Goal: Information Seeking & Learning: Learn about a topic

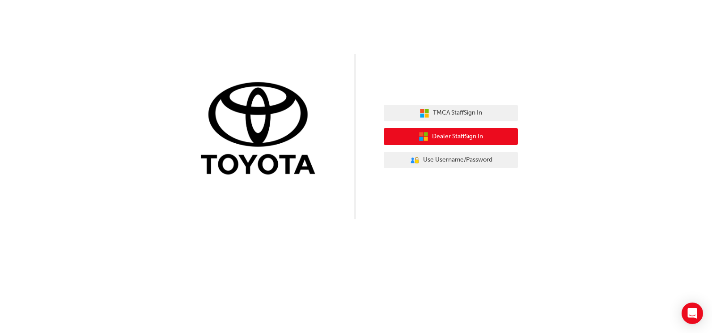
click at [453, 132] on span "Dealer Staff Sign In" at bounding box center [457, 136] width 51 height 10
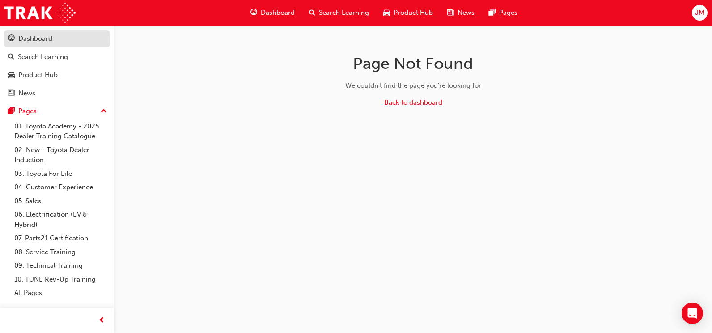
click at [25, 43] on div "Dashboard" at bounding box center [35, 39] width 34 height 10
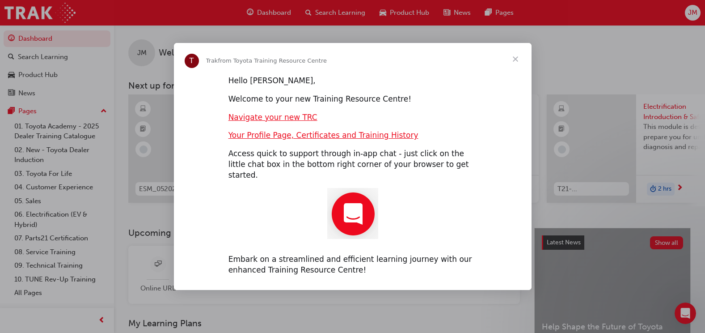
click at [513, 64] on span "Close" at bounding box center [515, 59] width 32 height 32
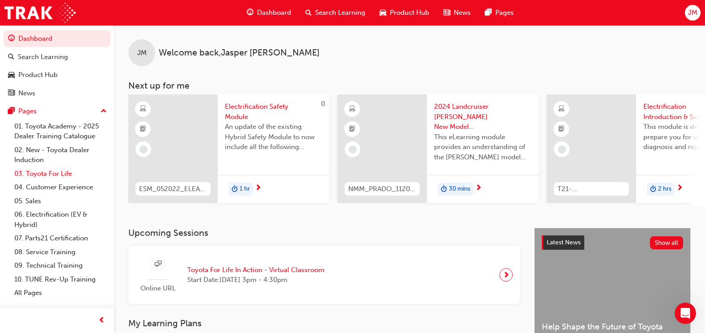
click at [69, 172] on link "03. Toyota For Life" at bounding box center [61, 174] width 100 height 14
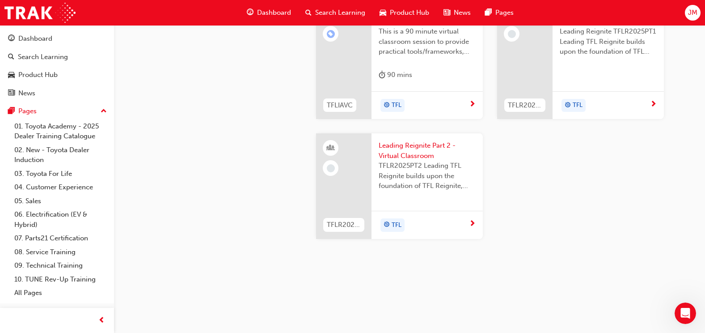
scroll to position [802, 0]
click at [56, 172] on link "03. Toyota For Life" at bounding box center [61, 174] width 100 height 14
click at [33, 250] on link "08. Service Training" at bounding box center [61, 252] width 100 height 14
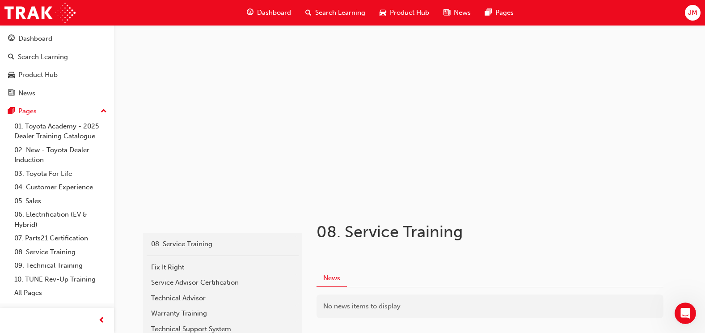
click at [346, 15] on span "Search Learning" at bounding box center [340, 13] width 50 height 10
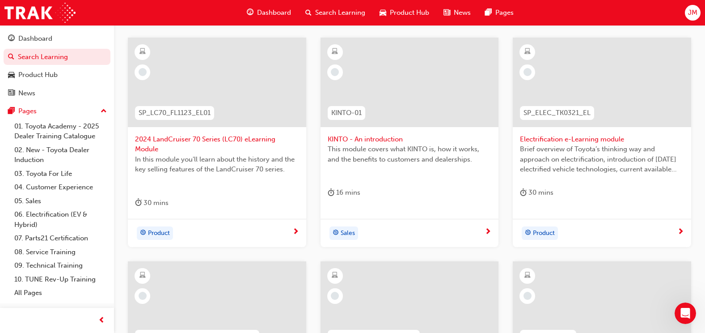
scroll to position [59, 0]
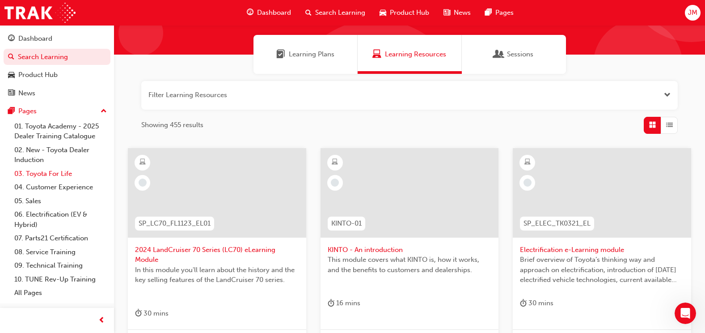
click at [41, 169] on link "03. Toyota For Life" at bounding box center [61, 174] width 100 height 14
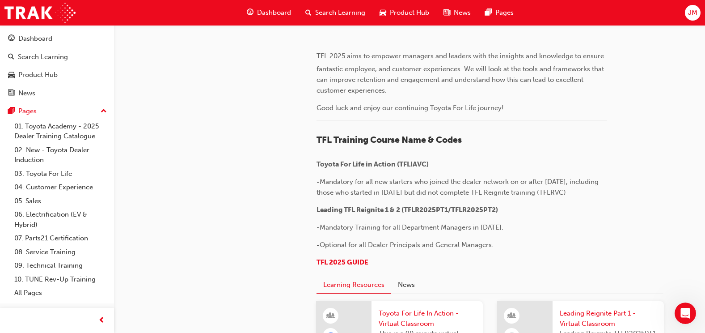
scroll to position [461, 0]
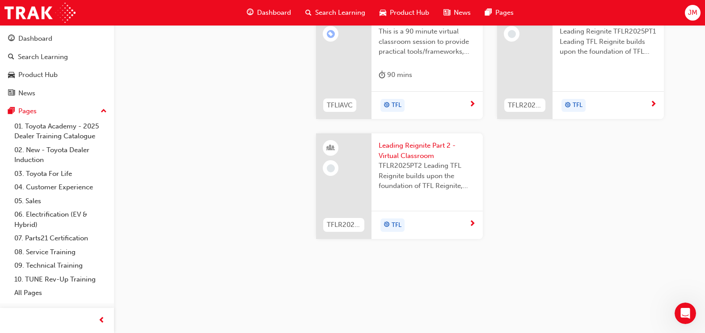
scroll to position [864, 0]
click at [467, 112] on div "TFL" at bounding box center [424, 105] width 90 height 13
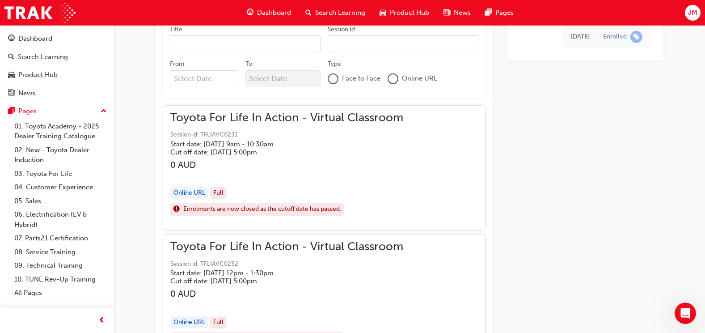
scroll to position [582, 0]
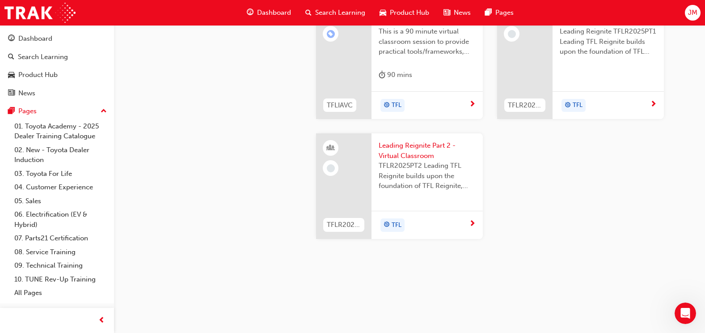
scroll to position [712, 0]
click at [52, 265] on link "09. Technical Training" at bounding box center [61, 265] width 100 height 14
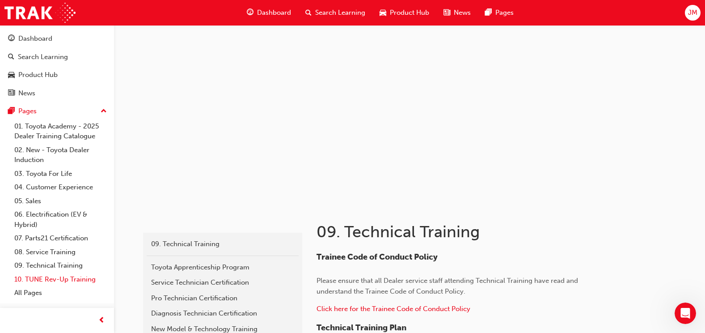
click at [54, 275] on link "10. TUNE Rev-Up Training" at bounding box center [61, 279] width 100 height 14
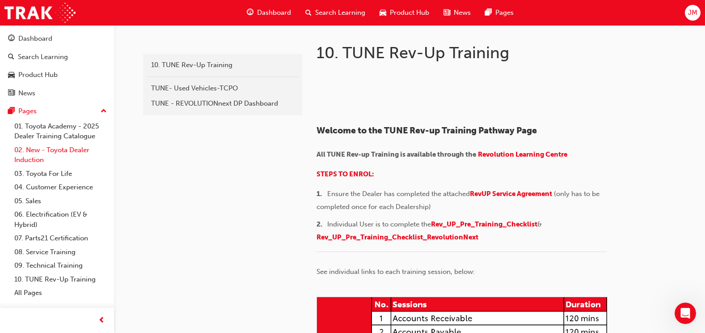
click at [73, 150] on link "02. New - Toyota Dealer Induction" at bounding box center [61, 155] width 100 height 24
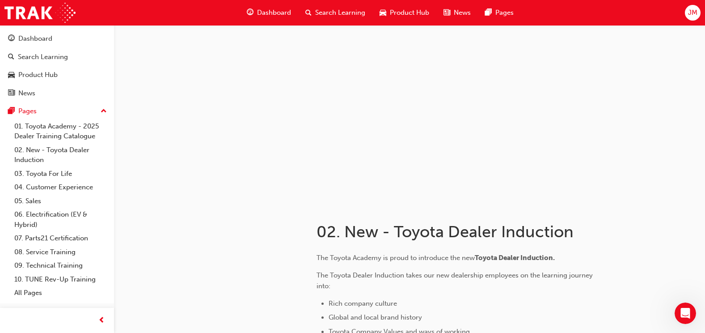
click at [262, 14] on span "Dashboard" at bounding box center [274, 13] width 34 height 10
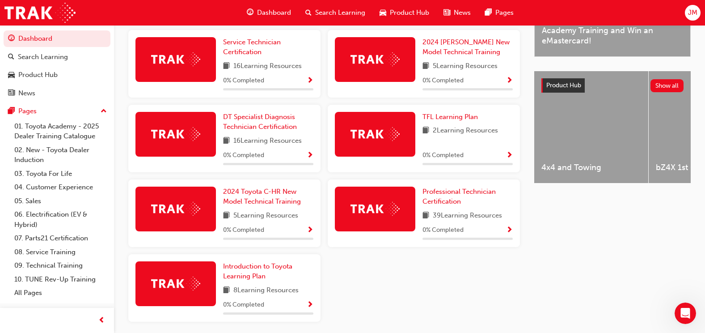
scroll to position [313, 0]
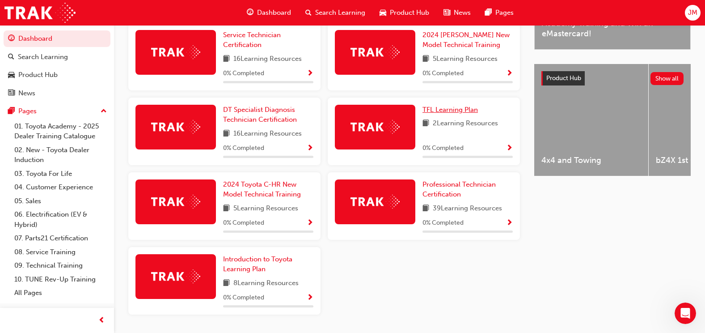
click at [436, 114] on span "TFL Learning Plan" at bounding box center [450, 110] width 55 height 8
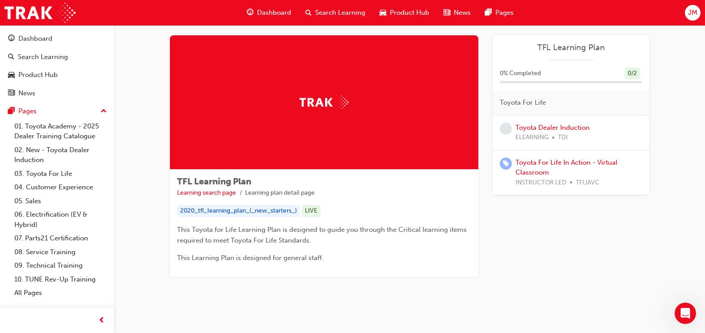
scroll to position [21, 0]
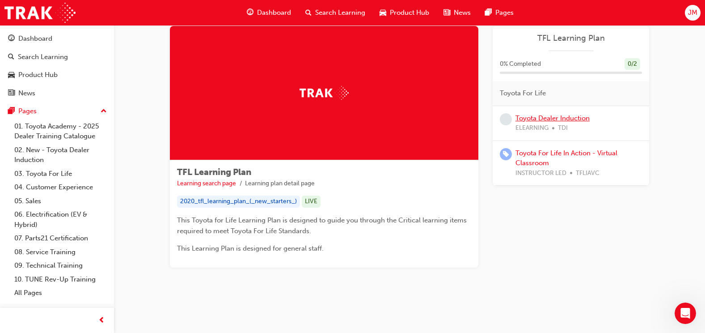
click at [527, 117] on link "Toyota Dealer Induction" at bounding box center [553, 118] width 74 height 8
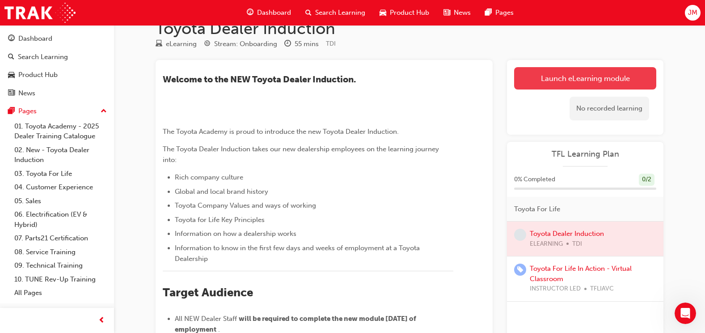
click at [568, 83] on link "Launch eLearning module" at bounding box center [585, 78] width 142 height 22
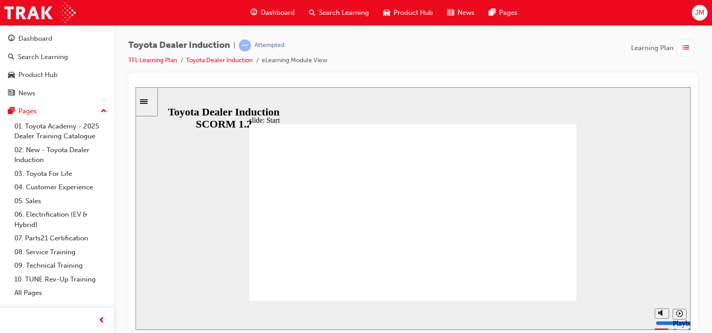
type input "16800"
type input "9"
type input "16800"
type input "10"
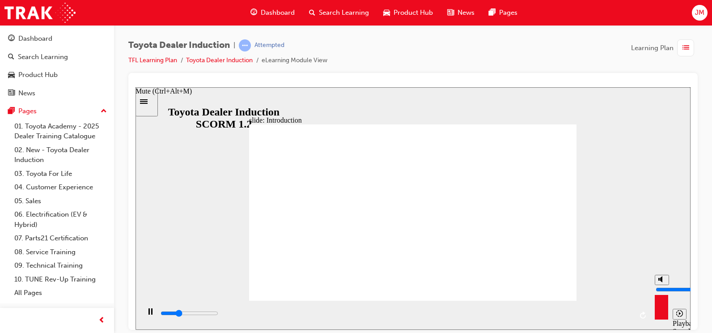
type input "17200"
drag, startPoint x: 661, startPoint y: 279, endPoint x: 661, endPoint y: 269, distance: 10.7
type input "10"
click at [661, 285] on input "volume" at bounding box center [684, 288] width 58 height 7
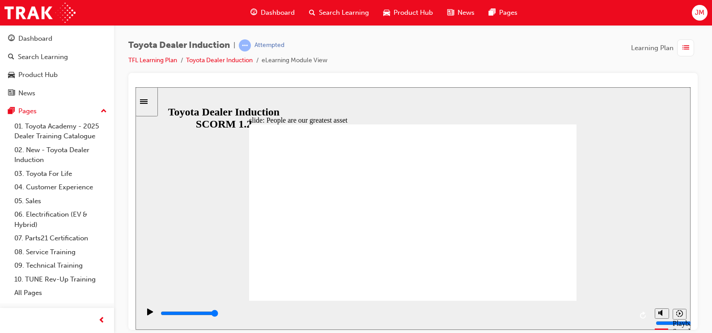
type input "7500"
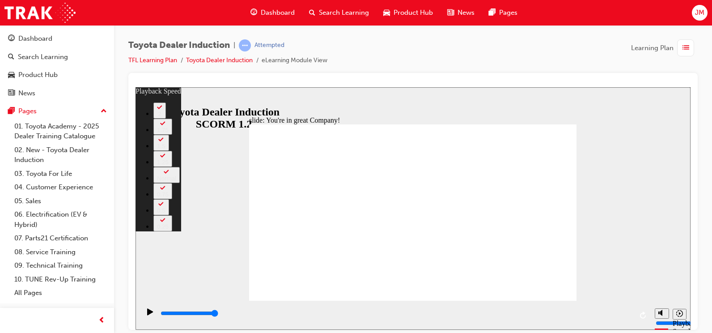
type input "156"
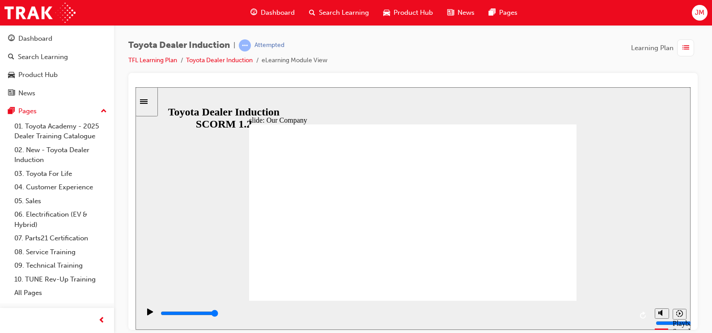
drag, startPoint x: 319, startPoint y: 261, endPoint x: 407, endPoint y: 265, distance: 88.2
drag, startPoint x: 412, startPoint y: 263, endPoint x: 477, endPoint y: 260, distance: 65.3
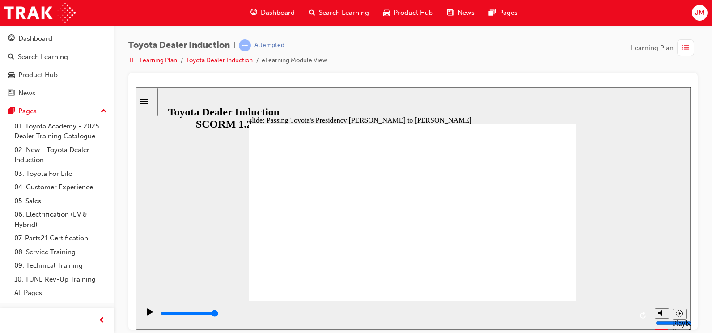
type input "5000"
radio input "true"
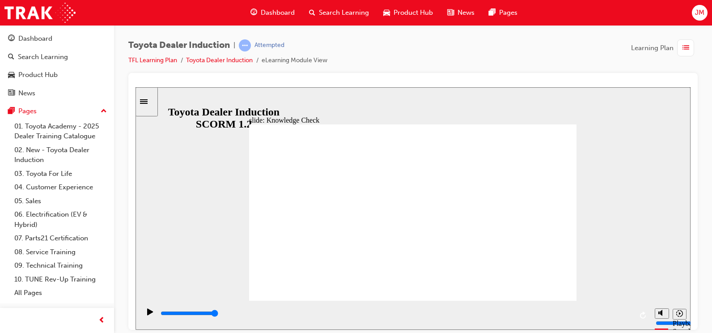
type input "4800"
radio input "true"
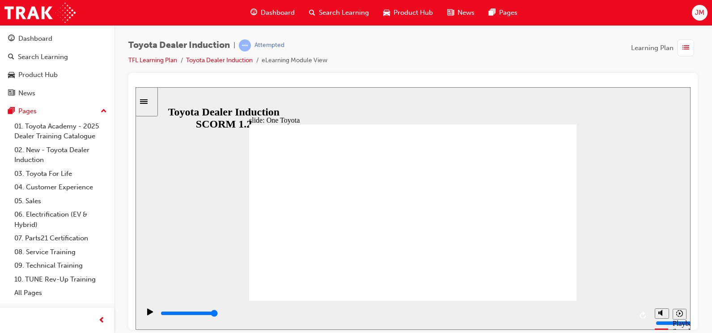
type input "15300"
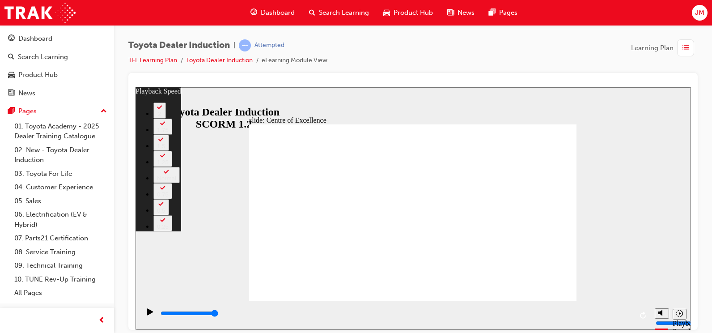
type input "248"
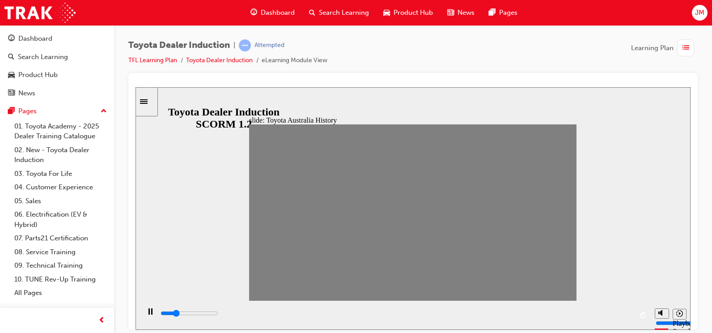
drag, startPoint x: 264, startPoint y: 218, endPoint x: 275, endPoint y: 210, distance: 13.1
drag, startPoint x: 272, startPoint y: 212, endPoint x: 284, endPoint y: 215, distance: 11.9
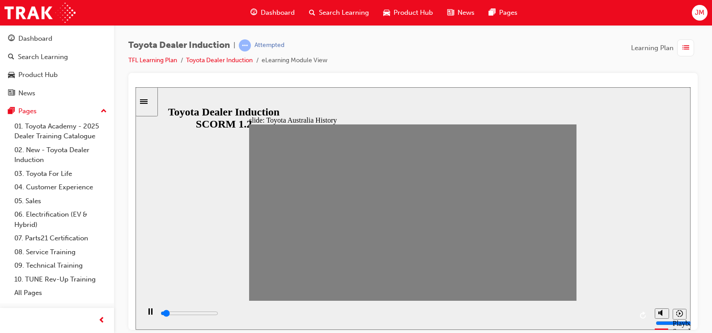
drag, startPoint x: 289, startPoint y: 212, endPoint x: 299, endPoint y: 217, distance: 11.0
drag, startPoint x: 300, startPoint y: 213, endPoint x: 308, endPoint y: 214, distance: 8.1
drag, startPoint x: 319, startPoint y: 214, endPoint x: 330, endPoint y: 216, distance: 11.1
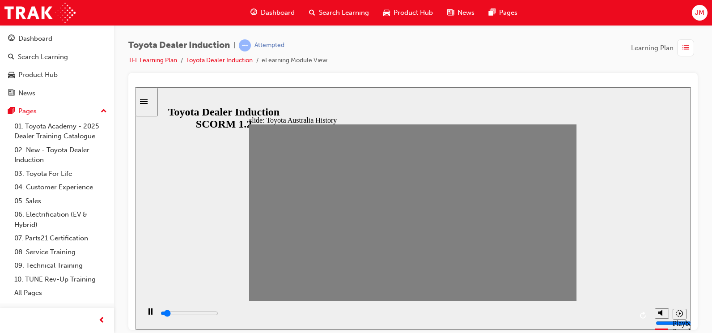
drag, startPoint x: 336, startPoint y: 212, endPoint x: 349, endPoint y: 211, distance: 13.0
drag, startPoint x: 349, startPoint y: 212, endPoint x: 362, endPoint y: 215, distance: 12.8
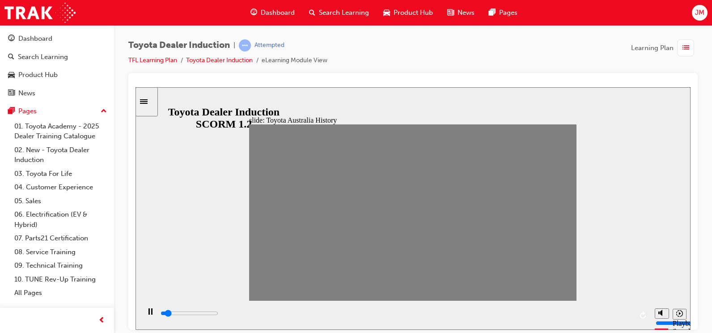
drag, startPoint x: 366, startPoint y: 215, endPoint x: 376, endPoint y: 215, distance: 9.8
drag, startPoint x: 379, startPoint y: 214, endPoint x: 401, endPoint y: 217, distance: 22.1
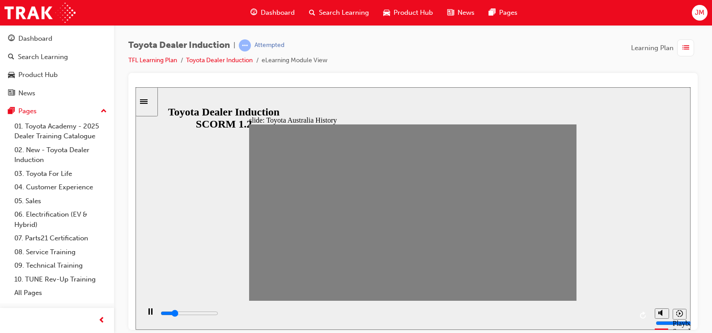
drag, startPoint x: 397, startPoint y: 212, endPoint x: 437, endPoint y: 215, distance: 39.9
drag, startPoint x: 437, startPoint y: 212, endPoint x: 463, endPoint y: 212, distance: 25.9
drag, startPoint x: 469, startPoint y: 217, endPoint x: 489, endPoint y: 219, distance: 19.8
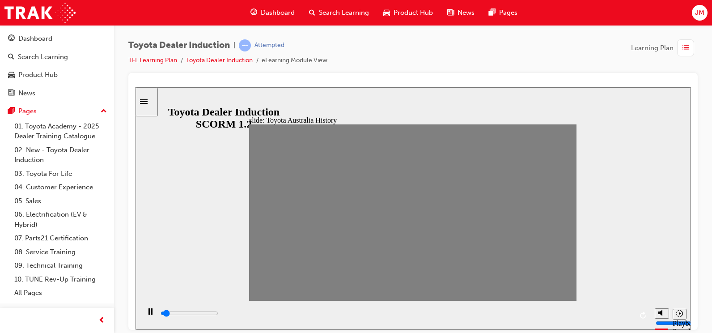
drag, startPoint x: 487, startPoint y: 213, endPoint x: 496, endPoint y: 213, distance: 9.0
type input "0"
type input "17"
drag, startPoint x: 502, startPoint y: 215, endPoint x: 521, endPoint y: 217, distance: 19.4
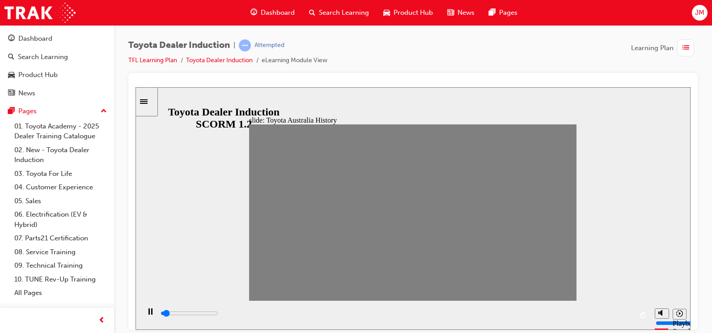
type input "100"
type input "18"
drag, startPoint x: 515, startPoint y: 213, endPoint x: 526, endPoint y: 211, distance: 10.9
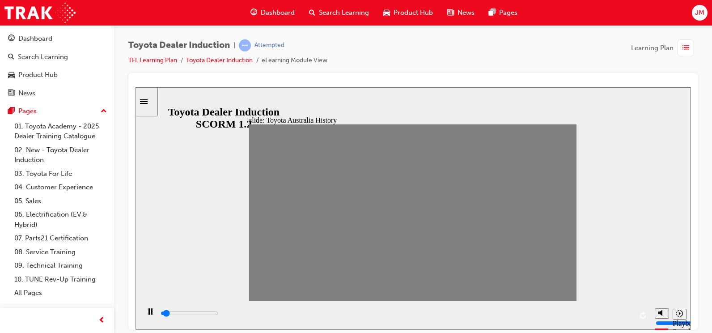
drag, startPoint x: 528, startPoint y: 213, endPoint x: 549, endPoint y: 216, distance: 20.7
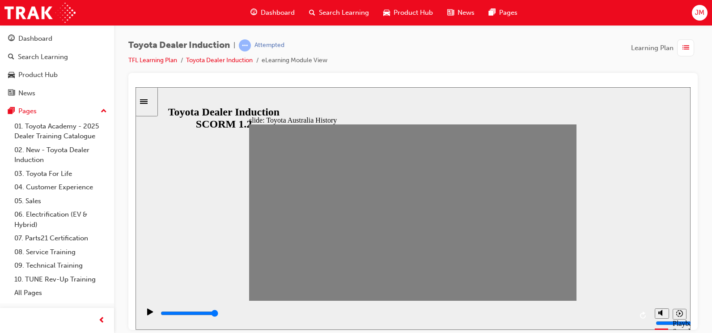
drag, startPoint x: 553, startPoint y: 215, endPoint x: 558, endPoint y: 215, distance: 4.9
drag, startPoint x: 565, startPoint y: 215, endPoint x: 577, endPoint y: 217, distance: 12.2
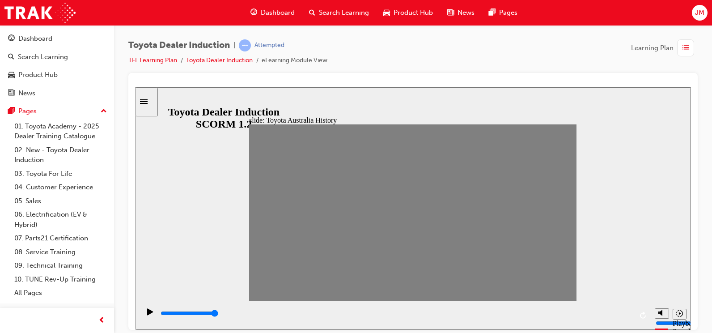
click at [579, 217] on div "slide: Toyota Australia History Double Arrow 1 Rectangle 1 Group Freeform 3 Fr…" at bounding box center [412, 208] width 555 height 242
drag, startPoint x: 549, startPoint y: 215, endPoint x: 568, endPoint y: 214, distance: 19.7
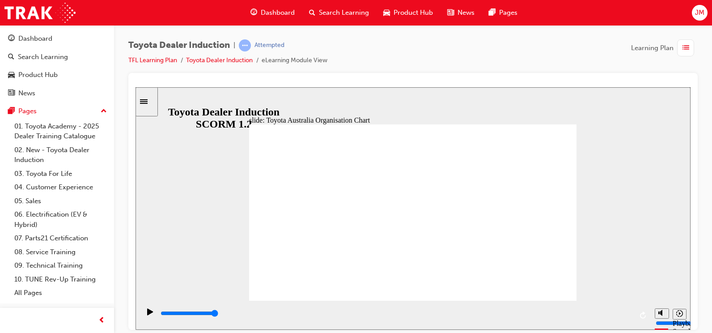
type input "5000"
radio input "true"
drag, startPoint x: 374, startPoint y: 231, endPoint x: 538, endPoint y: 133, distance: 190.7
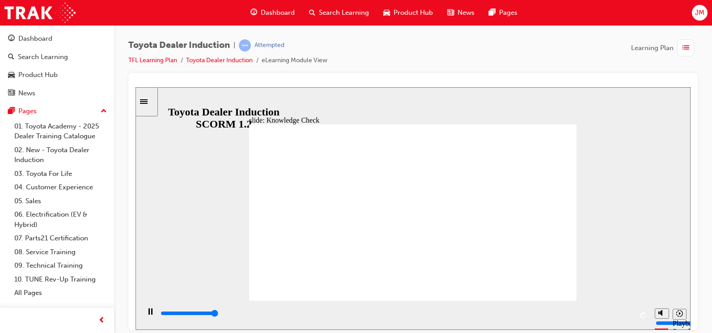
type input "5000"
radio input "true"
type input "5000"
radio input "false"
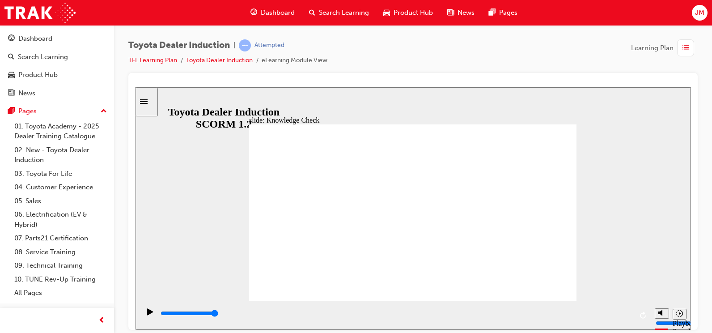
radio input "true"
drag, startPoint x: 367, startPoint y: 129, endPoint x: 532, endPoint y: 122, distance: 165.6
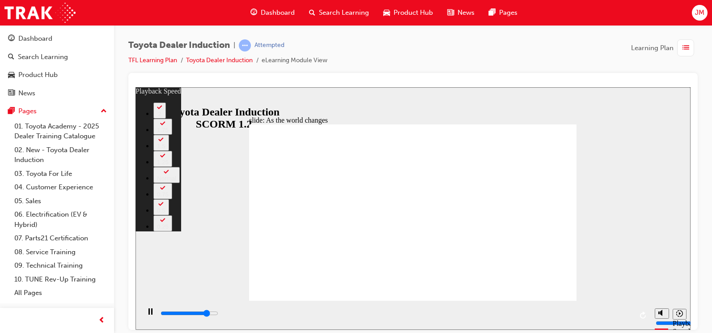
type input "7800"
type input "0"
type input "8100"
type input "0"
type input "8300"
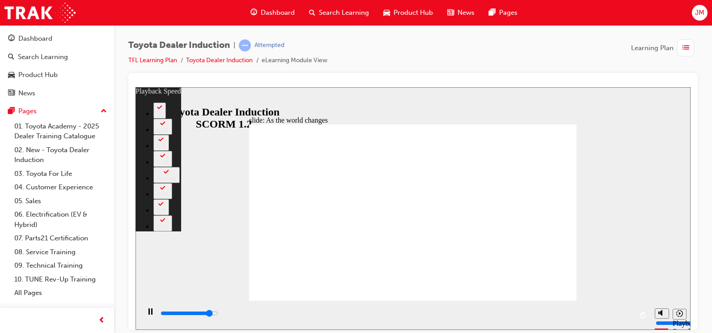
type input "1"
type input "8600"
type input "1"
type input "8900"
type input "1"
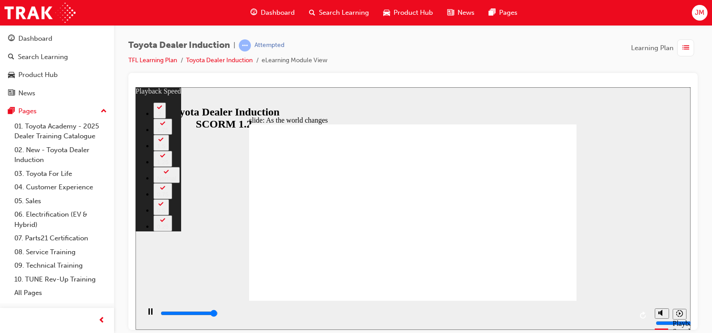
type input "9100"
type input "1"
type input "9200"
type input "128"
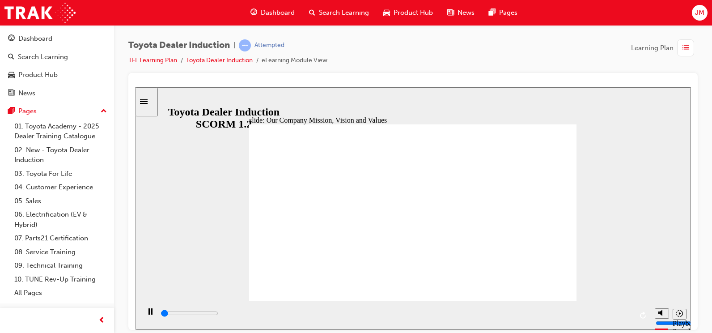
type input "700"
drag, startPoint x: 414, startPoint y: 184, endPoint x: 510, endPoint y: 185, distance: 96.1
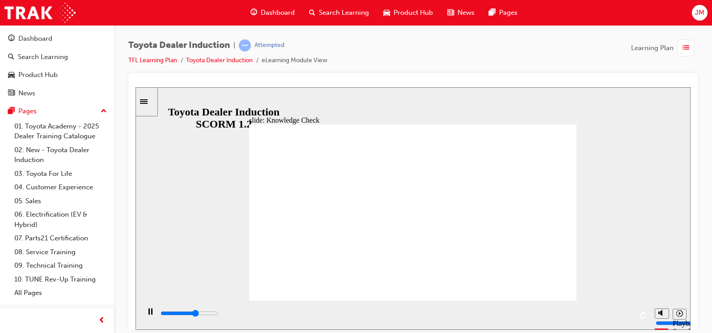
type input "5000"
type input "m"
type input "mo"
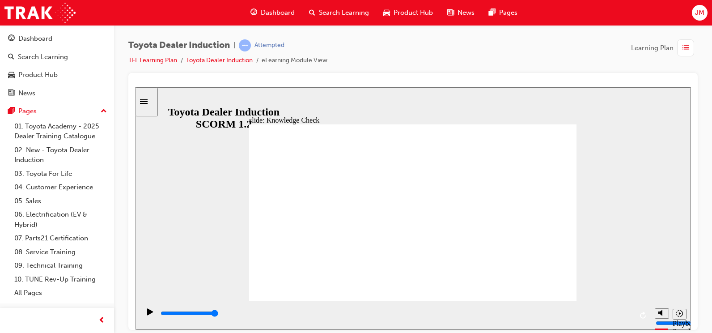
type input "mo"
type input "mob"
type input "mobi"
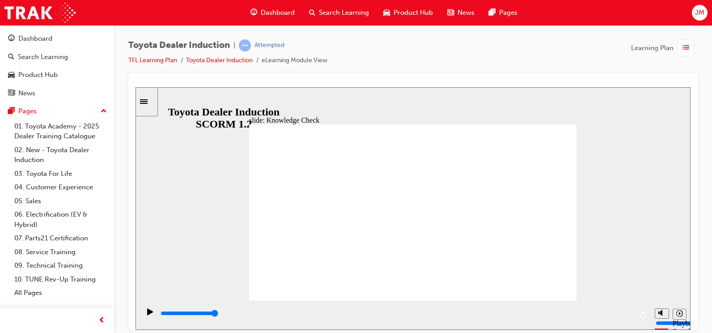
type input "mobil"
type input "mobili"
type input "mobilit"
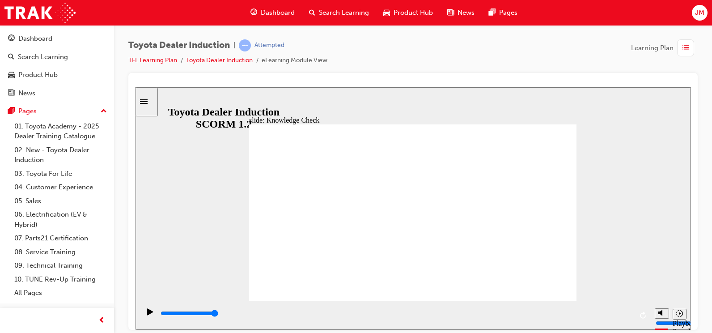
type input "mobilit"
type input "mobility"
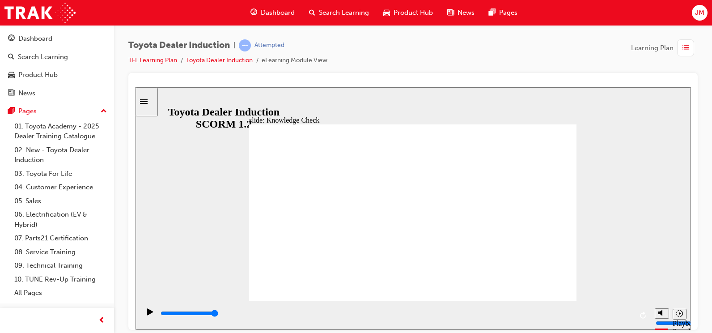
type input "mobility"
type input "5000"
type input "h"
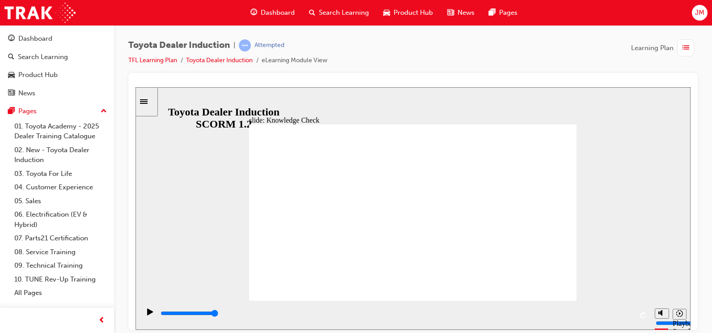
type input "ha"
type input "h"
type input "j"
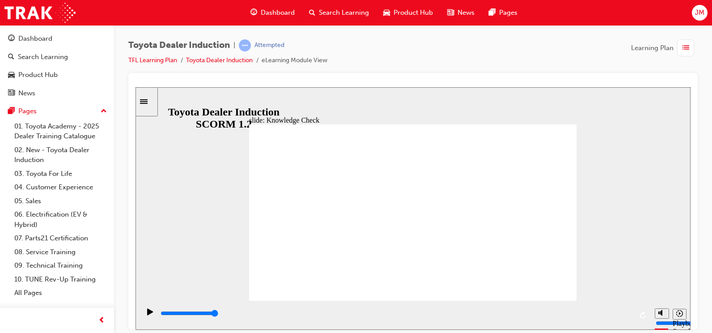
type input "j"
type input "a"
type input "ah"
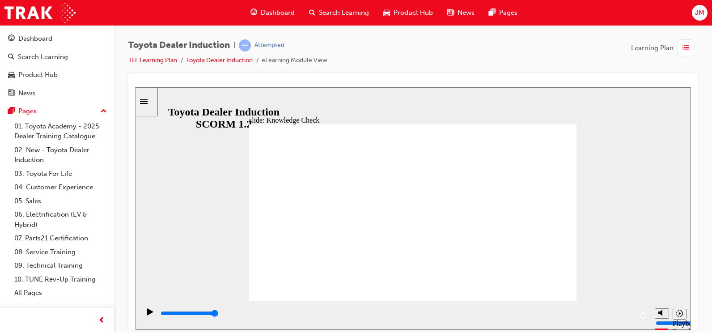
type input "a"
type input "h"
type input "ha"
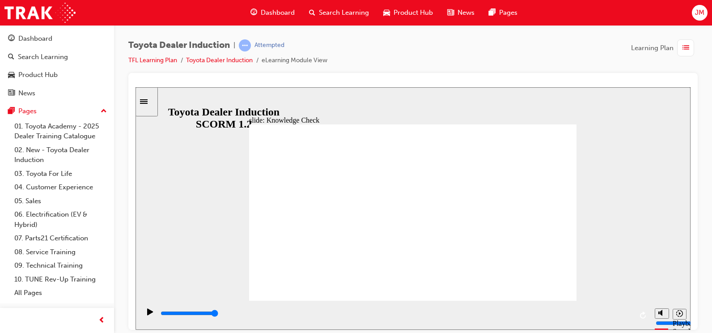
type input "ha"
type input "hap"
type input "happ"
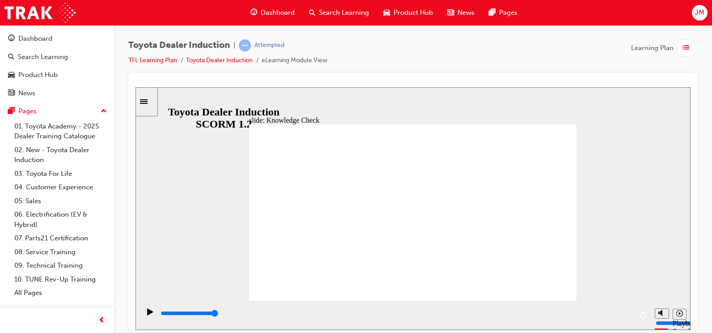
type input "happy"
type input "6500"
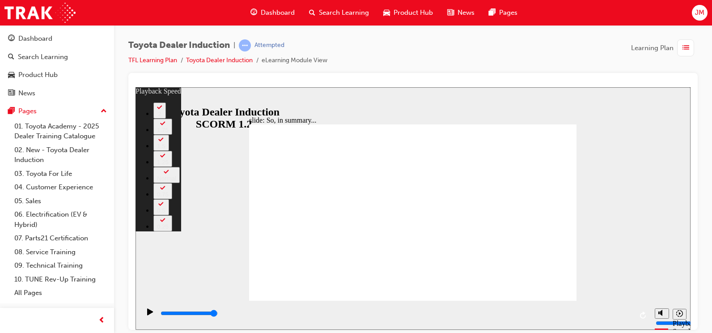
type input "128"
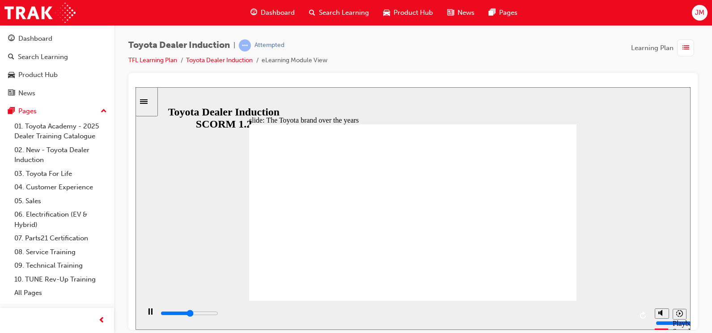
drag, startPoint x: 490, startPoint y: 199, endPoint x: 489, endPoint y: 207, distance: 8.6
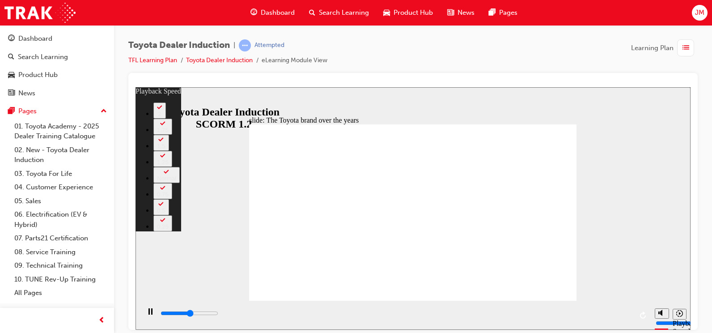
type input "4300"
type input "0"
type input "4600"
type input "0"
type input "4800"
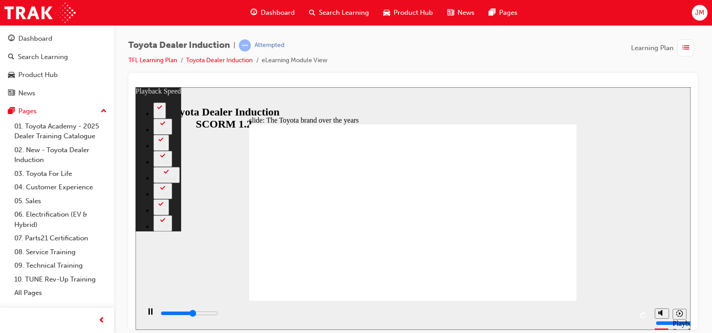
type input "1"
type input "5100"
type input "1"
type input "5300"
type input "1"
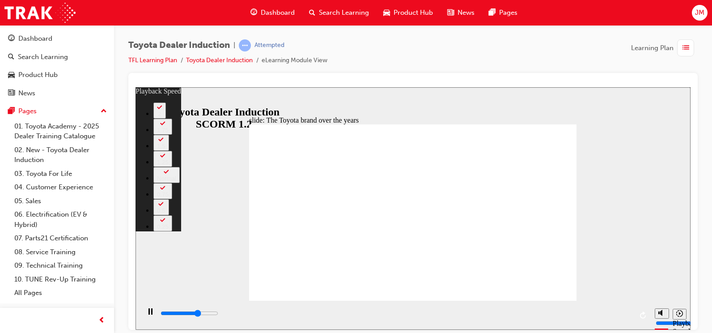
type input "5600"
type input "1"
type input "5900"
type input "2"
type input "6000"
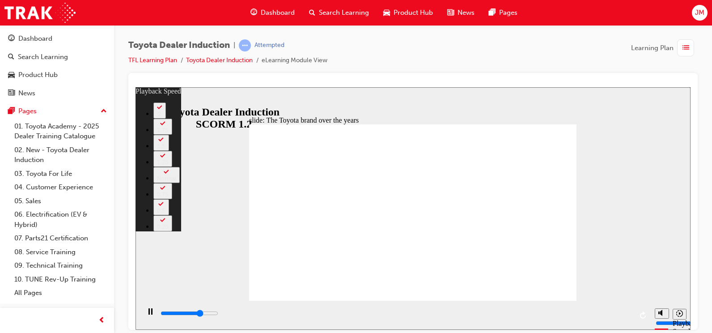
type input "2"
type input "6100"
type input "2"
type input "6400"
type input "2"
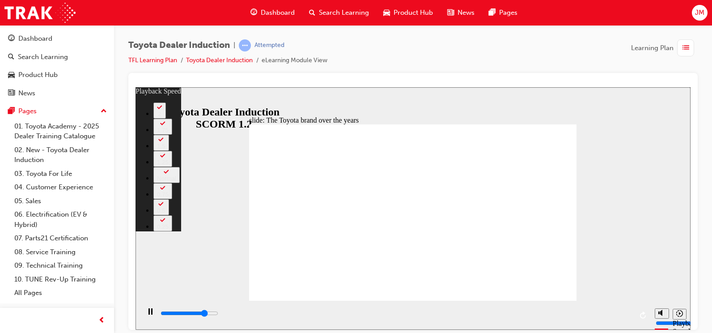
type input "6700"
type input "2"
type input "6900"
type input "3"
type input "7200"
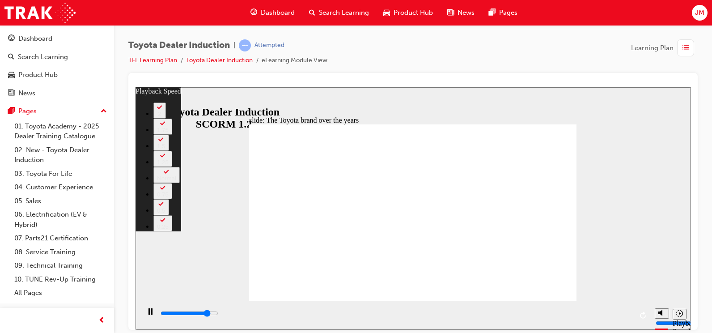
type input "3"
type input "7500"
type input "3"
type input "7700"
type input "3"
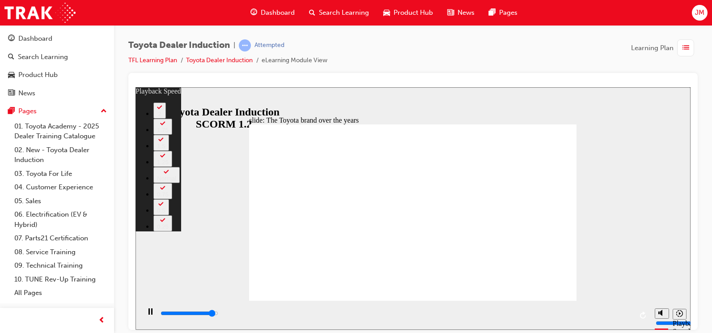
type input "8000"
type input "4"
type input "8000"
type input "4"
type input "8300"
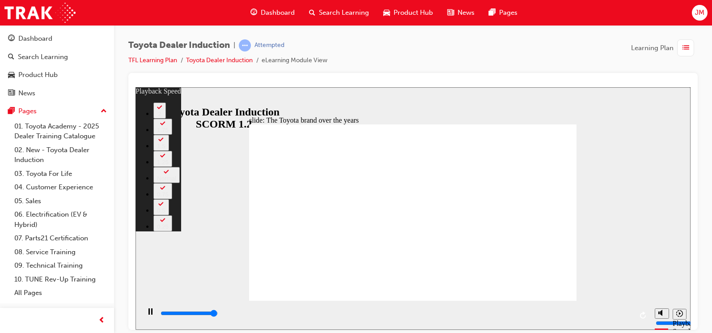
type input "4"
type input "8400"
type input "165"
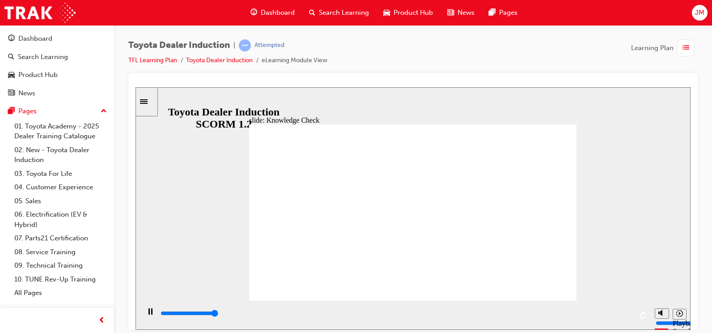
type input "5000"
radio input "true"
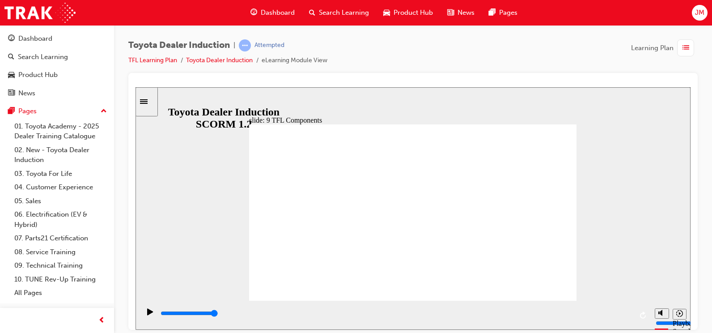
drag, startPoint x: 507, startPoint y: 279, endPoint x: 507, endPoint y: 275, distance: 4.9
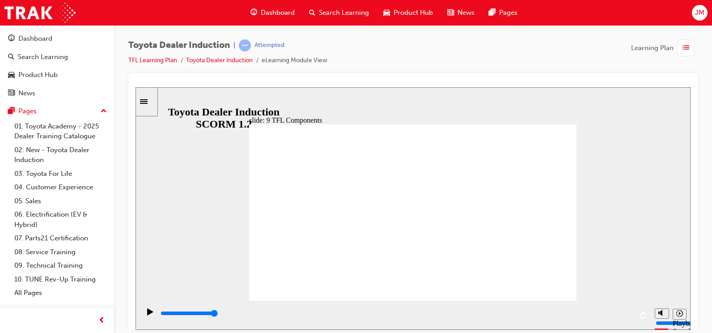
click at [613, 162] on div "slide: Toyota For Life Training Program Toyota For Life Training Program BACK B…" at bounding box center [412, 208] width 555 height 242
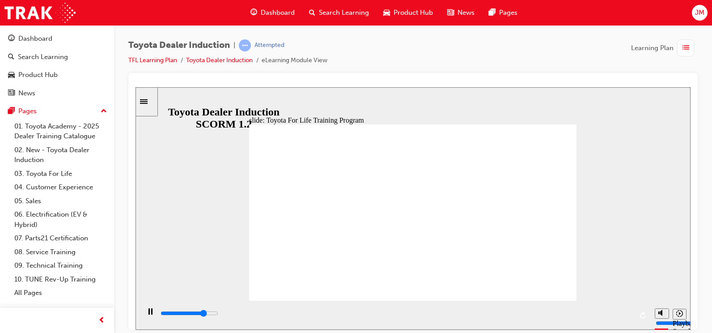
click at [603, 247] on div "slide: Toyota For Life Training Program Toyota For Life Training Program BACK B…" at bounding box center [412, 208] width 555 height 242
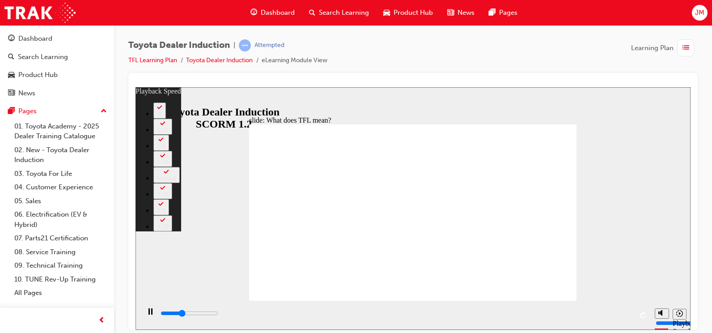
type input "3800"
type input "0"
type input "4100"
type input "0"
type input "4300"
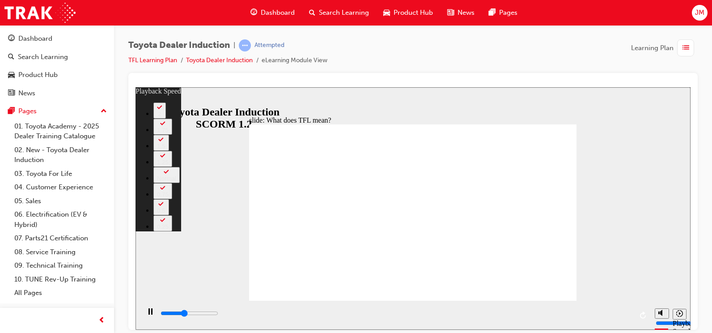
type input "1"
type input "4600"
type input "1"
type input "4900"
type input "1"
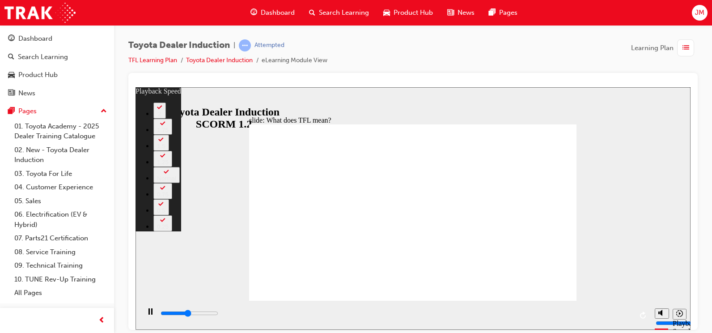
type input "5100"
type input "1"
type input "5400"
type input "2"
type input "5700"
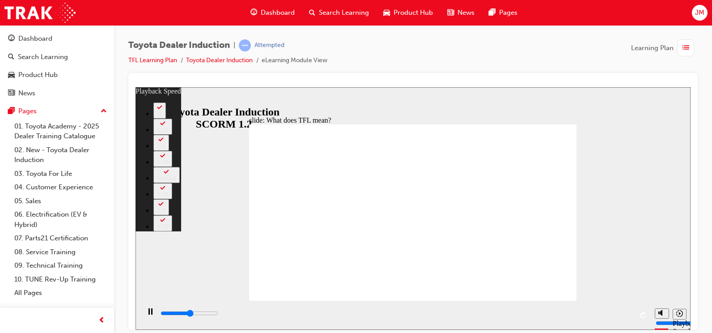
type input "2"
type input "5900"
type input "2"
type input "6200"
type input "2"
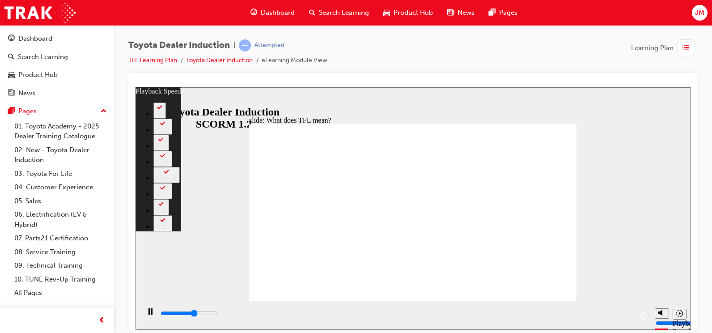
type input "6400"
type input "3"
type input "6700"
type input "3"
type input "7000"
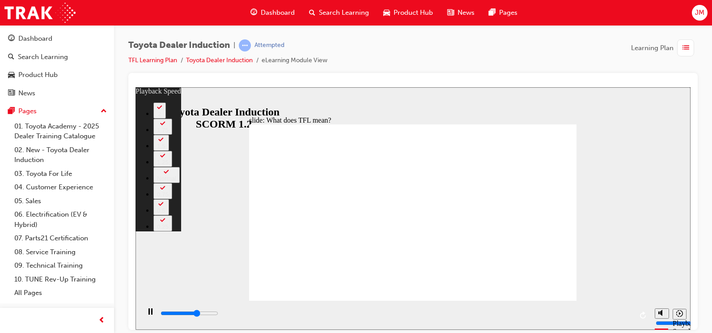
type input "3"
type input "7200"
type input "3"
type input "7500"
type input "4"
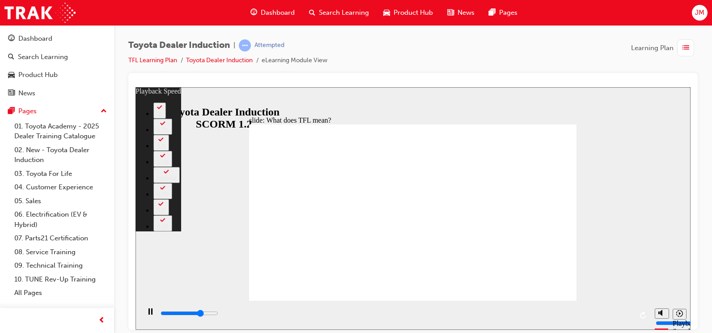
type input "7800"
type input "4"
type input "8000"
type input "4"
type input "8300"
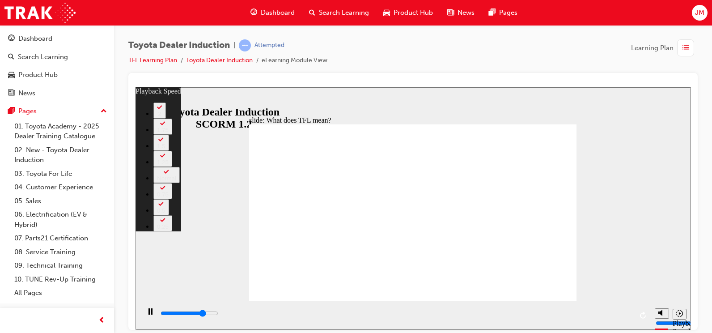
type input "5"
type input "8600"
type input "5"
type input "8800"
type input "5"
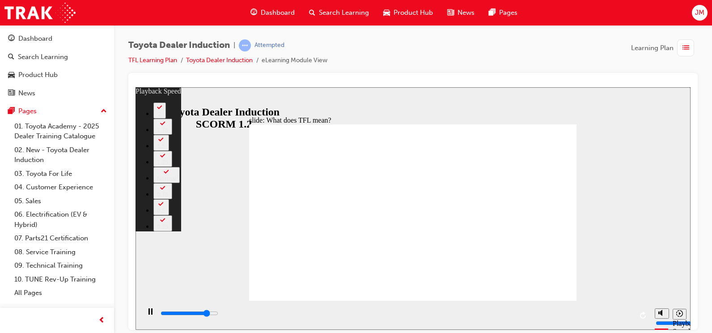
type input "9100"
type input "5"
type input "9400"
type input "6"
type input "9700"
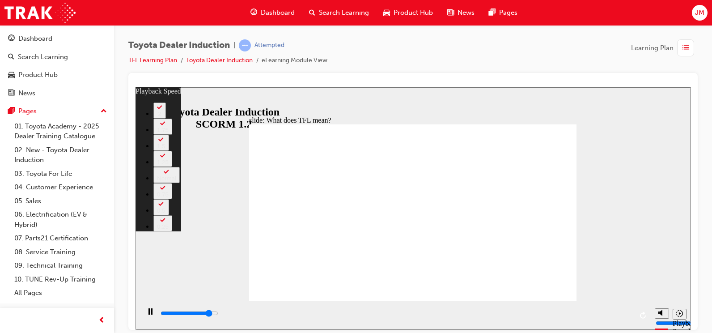
type input "6"
type input "9900"
type input "6"
type input "10200"
type input "6"
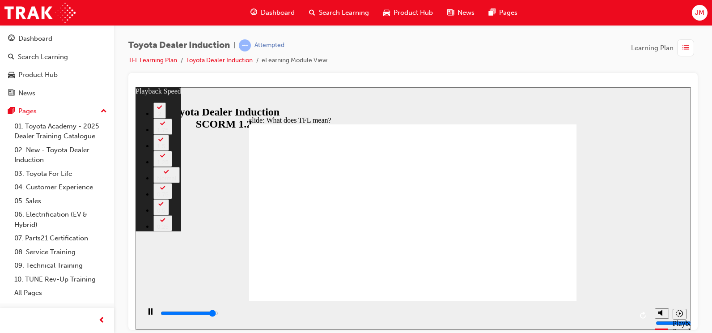
type input "10400"
type input "7"
type input "10700"
type input "7"
type input "10800"
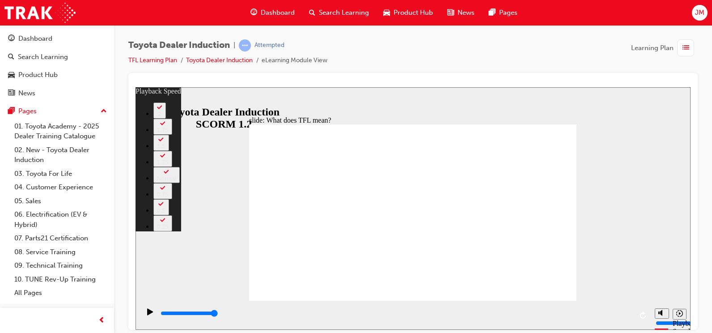
type input "139"
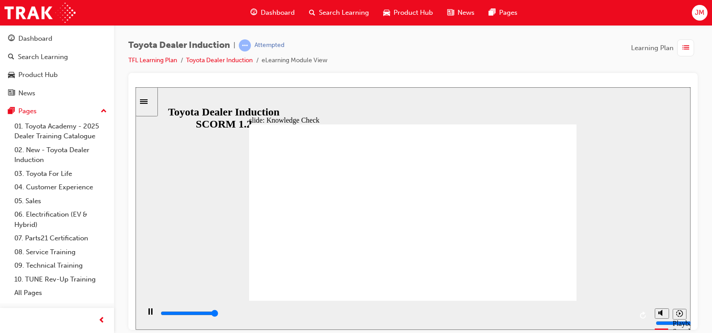
type input "5000"
radio input "true"
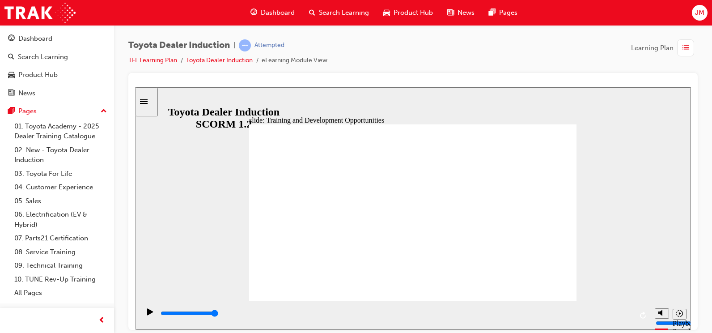
drag, startPoint x: 385, startPoint y: 193, endPoint x: 343, endPoint y: 197, distance: 42.7
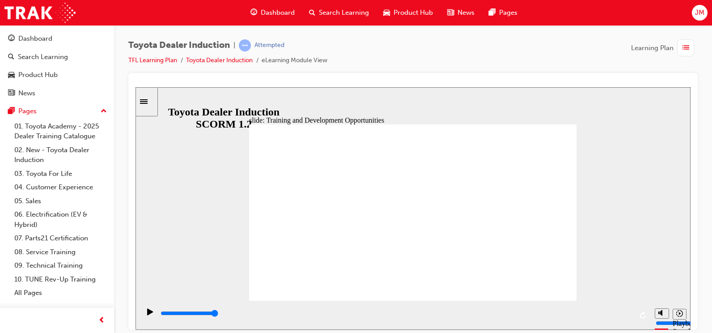
drag, startPoint x: 483, startPoint y: 204, endPoint x: 482, endPoint y: 213, distance: 8.7
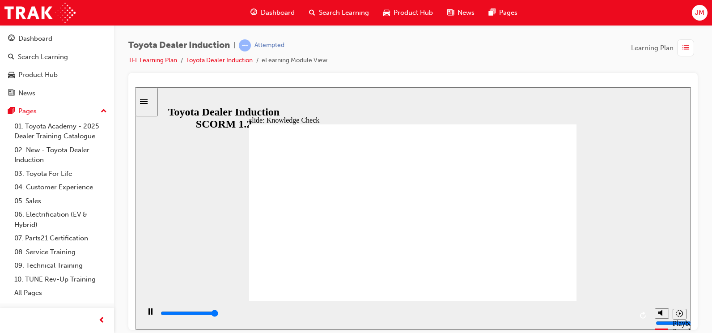
type input "5000"
drag, startPoint x: 375, startPoint y: 227, endPoint x: 376, endPoint y: 232, distance: 5.5
radio input "true"
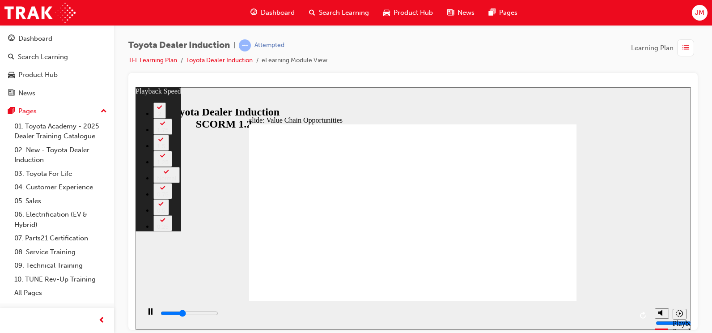
type input "4200"
type input "0"
type input "4400"
type input "1"
type input "4700"
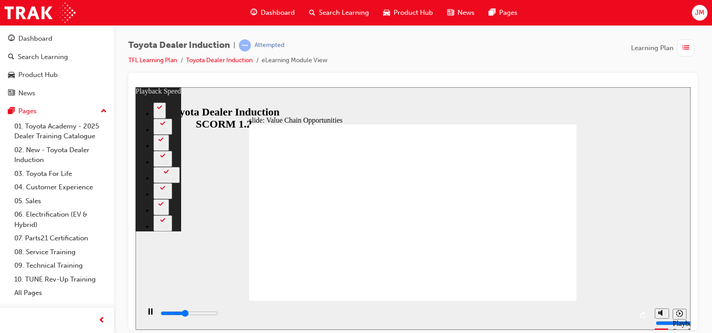
type input "1"
type input "5000"
type input "1"
type input "5200"
type input "1"
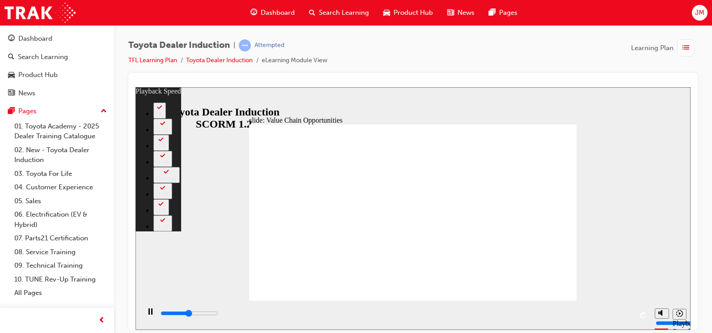
type input "5500"
type input "2"
type input "5700"
type input "2"
type input "6000"
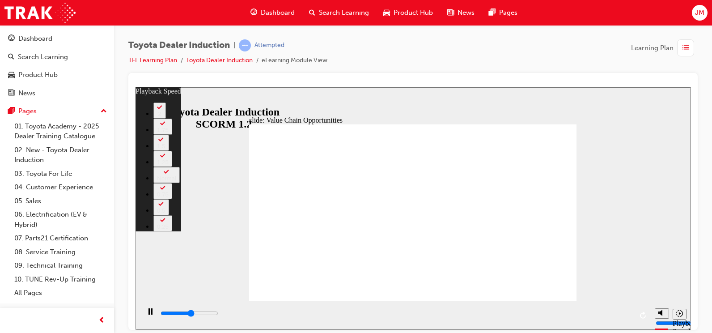
type input "2"
type input "6300"
type input "2"
type input "6500"
type input "3"
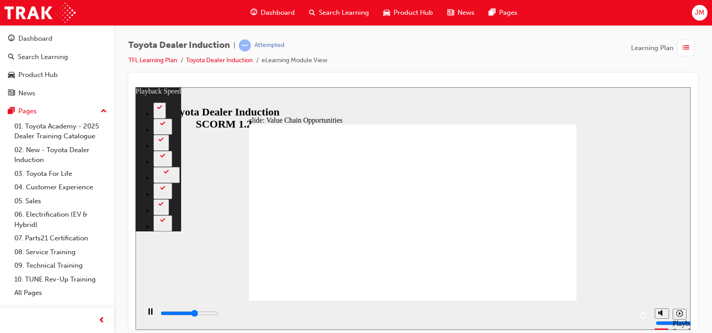
type input "6800"
type input "3"
type input "7100"
type input "3"
type input "7300"
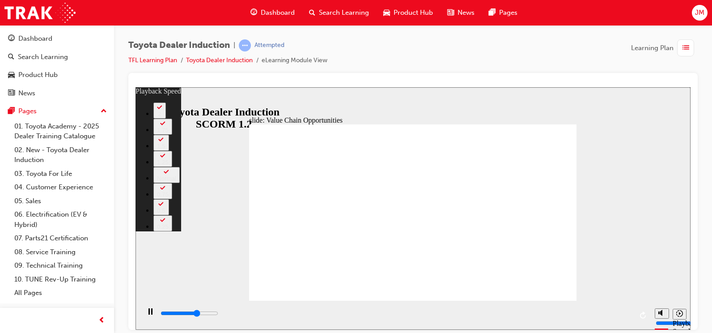
type input "3"
type input "7600"
type input "4"
type input "7900"
type input "4"
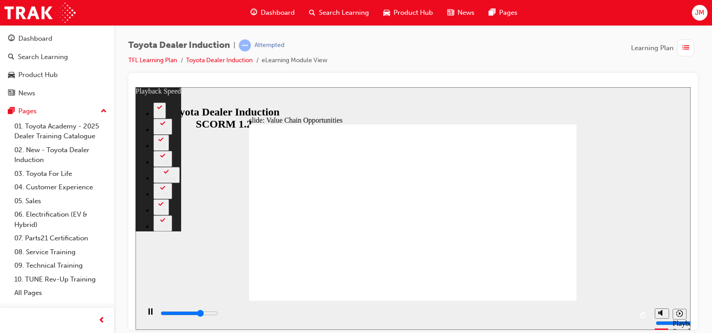
type input "8100"
type input "4"
type input "8400"
type input "5"
type input "8700"
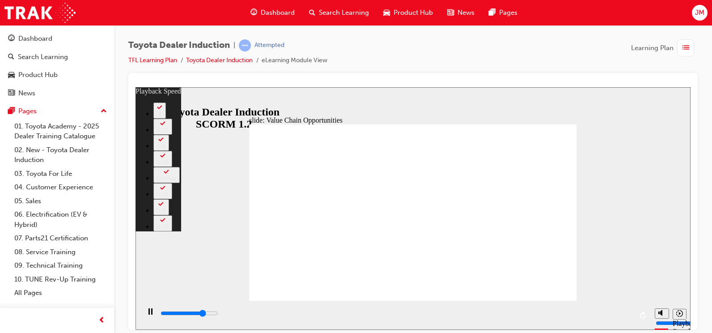
type input "5"
type input "8700"
type input "5"
type input "8900"
type input "5"
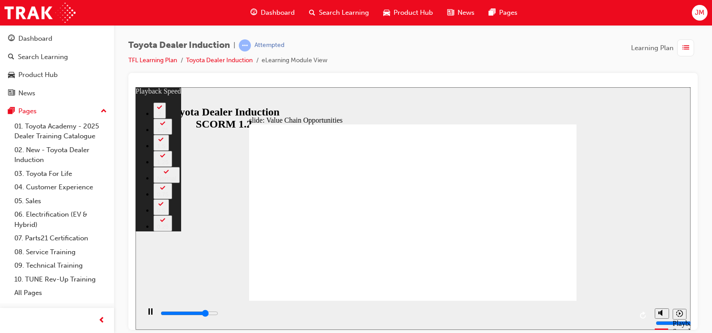
type input "9200"
type input "5"
type input "9500"
type input "6"
type input "9700"
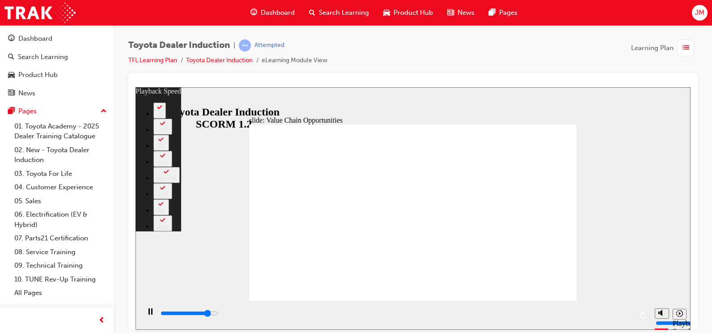
type input "6"
type input "10000"
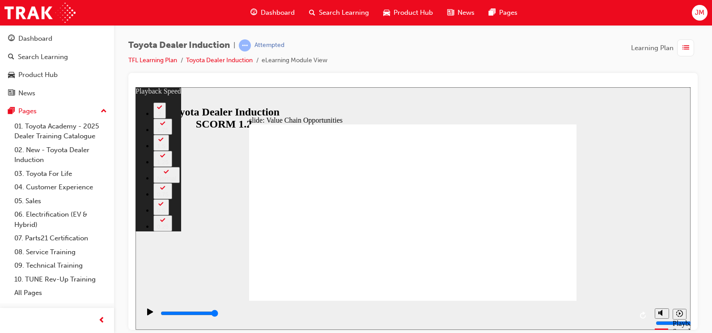
drag, startPoint x: 573, startPoint y: 286, endPoint x: 563, endPoint y: 289, distance: 10.2
drag, startPoint x: 557, startPoint y: 287, endPoint x: 550, endPoint y: 287, distance: 6.8
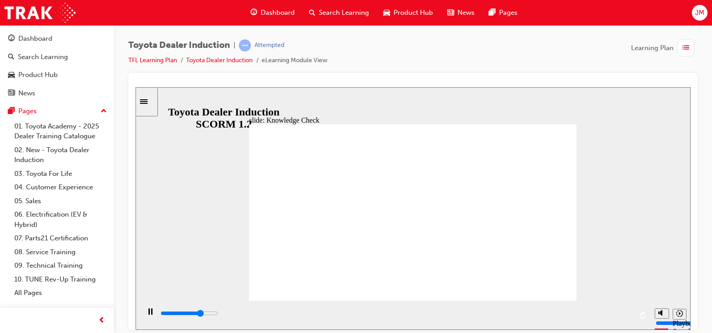
type input "3600"
radio input "true"
type input "5000"
radio input "true"
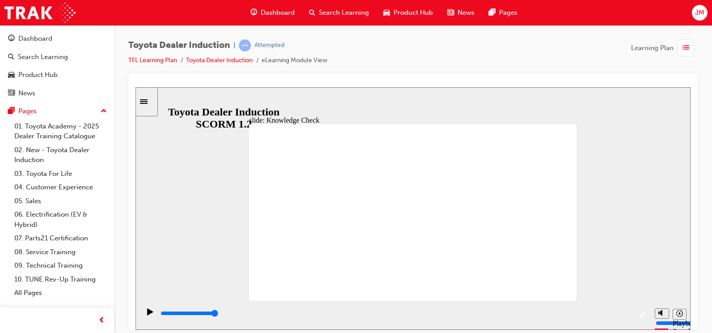
click at [608, 192] on div "slide: Systems and Access Multiply 1 Rectangle 3 Group 1 Rectangle 1 Toyota Sou…" at bounding box center [412, 208] width 555 height 242
click at [570, 113] on div "slide: Systems and Access Multiply 1 Rectangle 3 Group 1 Rectangle 1 Toyota Sou…" at bounding box center [412, 208] width 555 height 242
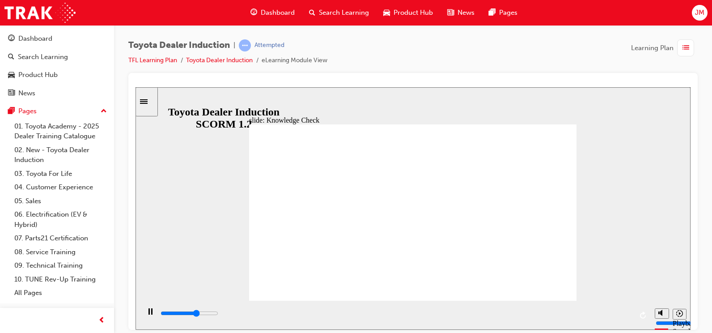
type input "5000"
type input "t"
type input "to"
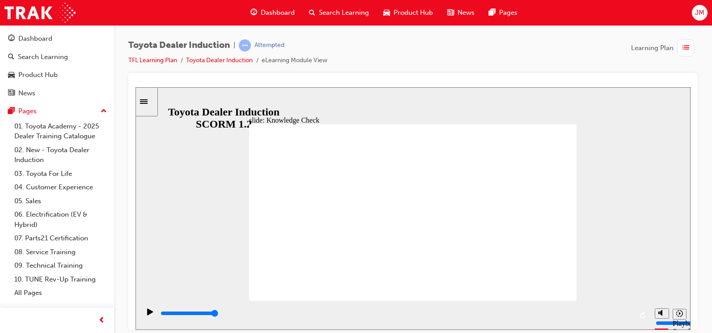
type input "to"
type input "toy"
type input "toyo"
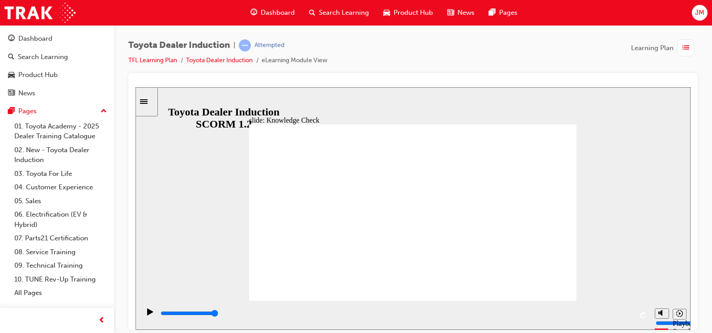
type input "toyot"
type input "toyots"
type input "toyotsa"
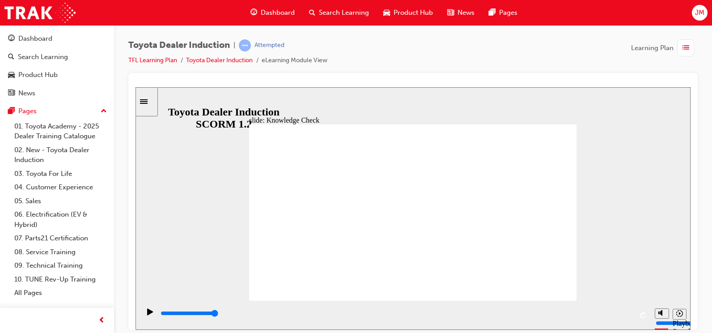
type input "toyotsa"
type input "toyots"
type input "toyot"
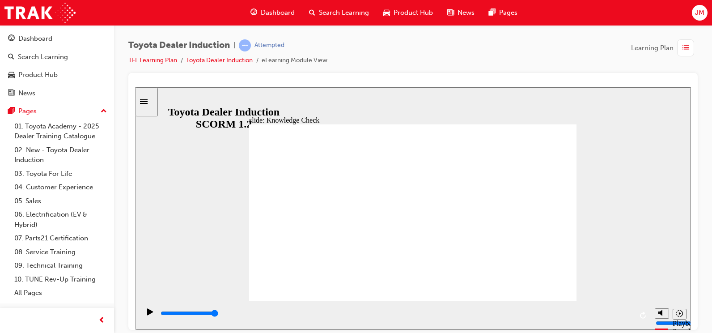
type input "toyota"
type input "toyota c"
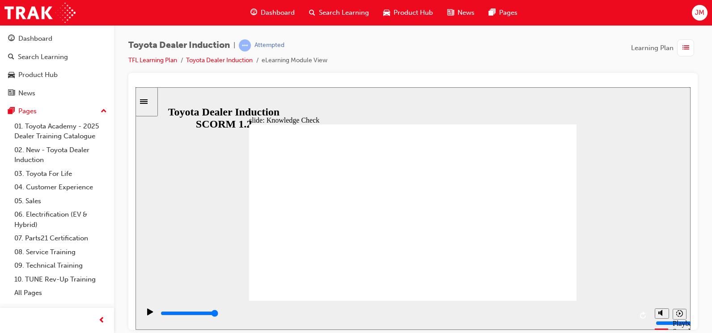
type input "toyota c"
type input "toyota ce"
type input "toyota cen"
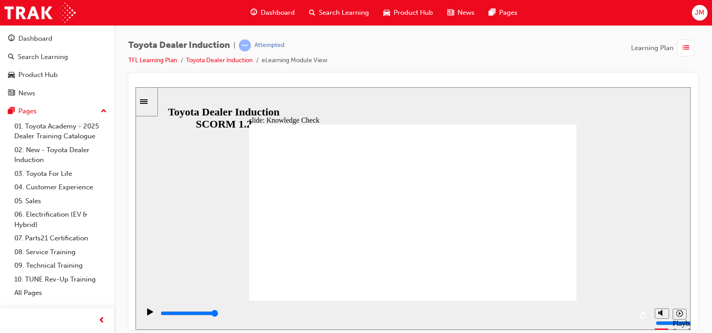
type input "toyota cent"
type input "toyota centr"
type input "toyota centra"
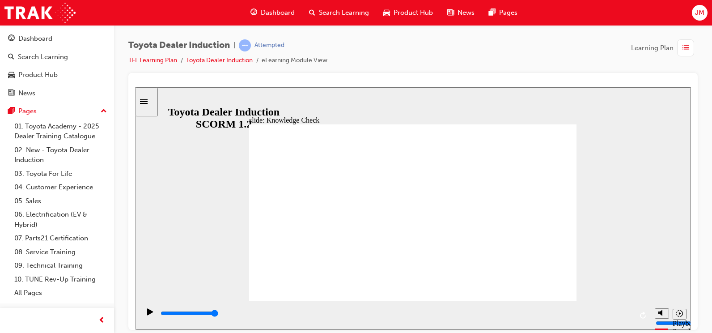
type input "toyota centra"
type input "toyota central"
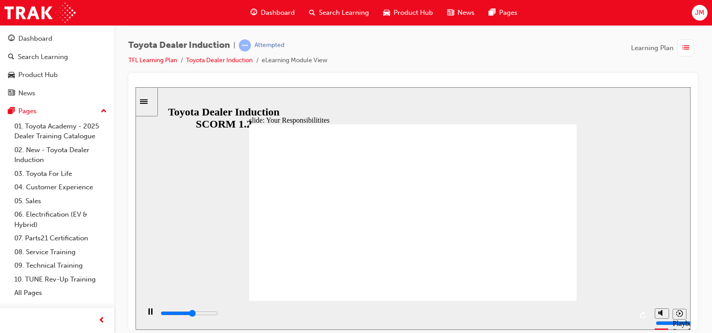
type input "4700"
checkbox input "true"
type input "7600"
checkbox input "true"
type input "8400"
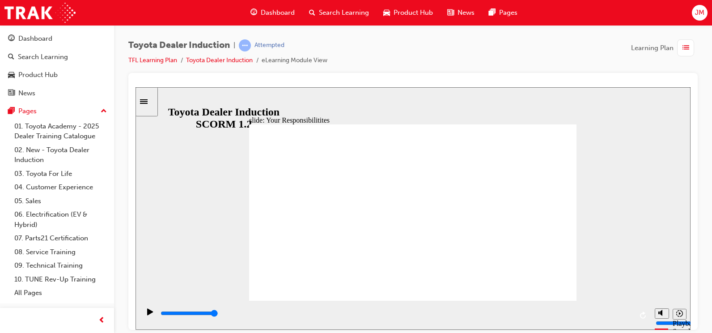
checkbox input "true"
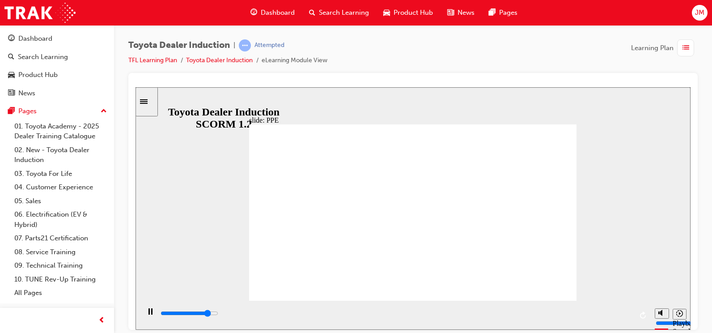
drag, startPoint x: 372, startPoint y: 263, endPoint x: 397, endPoint y: 268, distance: 25.0
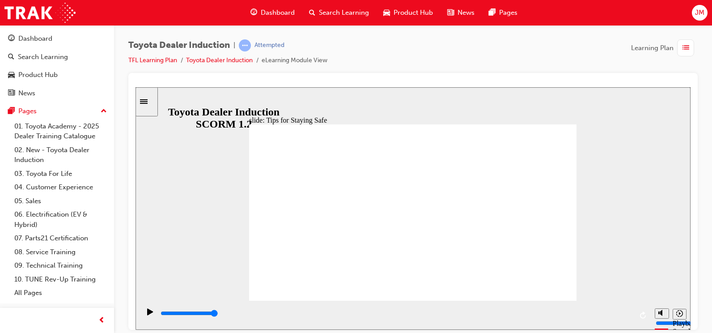
type input "5000"
checkbox input "true"
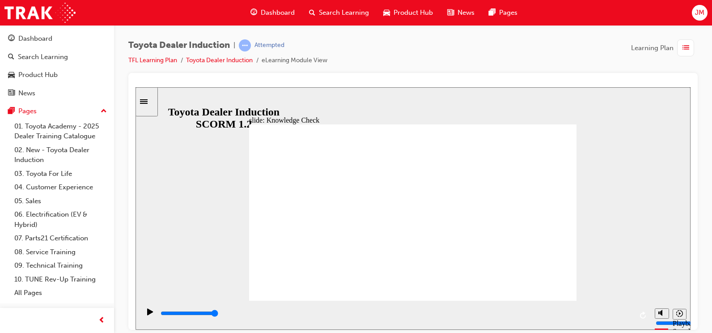
checkbox input "true"
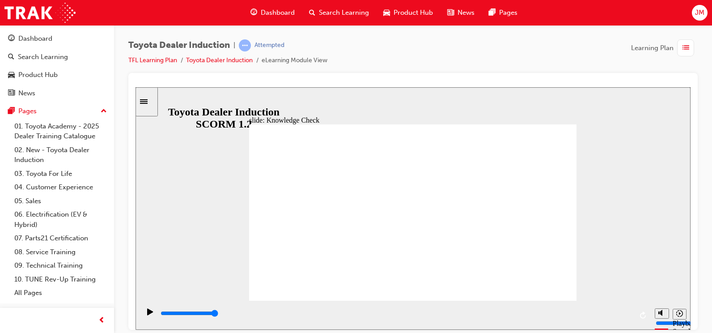
type input "4600"
radio input "true"
drag, startPoint x: 416, startPoint y: 239, endPoint x: 549, endPoint y: 131, distance: 170.7
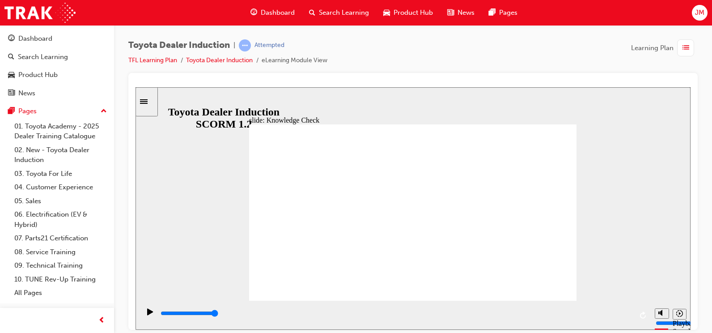
type input "5000"
checkbox input "true"
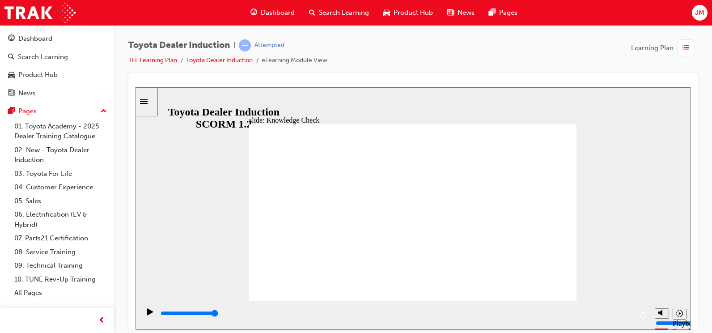
checkbox input "true"
drag, startPoint x: 539, startPoint y: 133, endPoint x: 541, endPoint y: 128, distance: 4.8
type input "5000"
checkbox input "true"
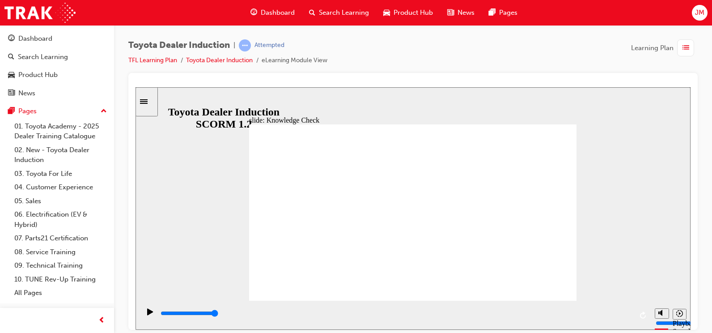
checkbox input "true"
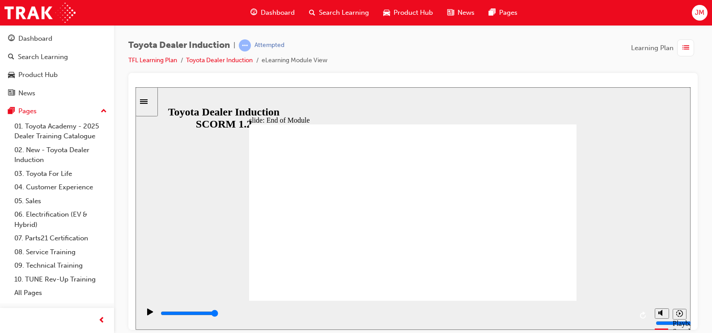
type input "9900"
click at [76, 257] on link "08. Service Training" at bounding box center [61, 252] width 100 height 14
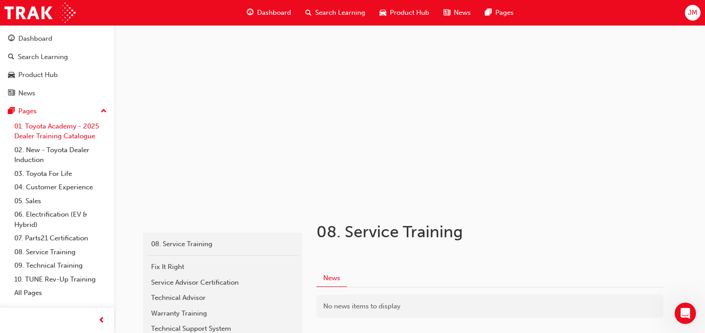
click at [68, 135] on link "01. Toyota Academy - 2025 Dealer Training Catalogue" at bounding box center [61, 131] width 100 height 24
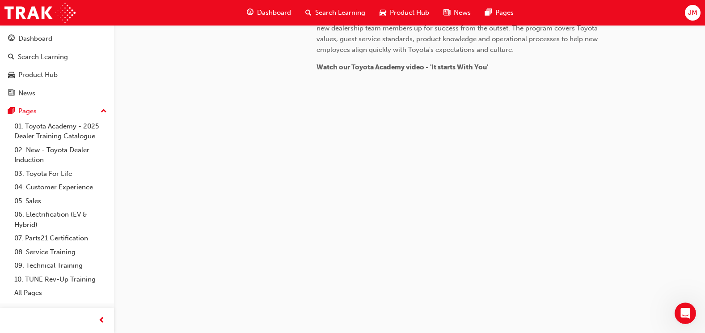
scroll to position [900, 0]
click at [70, 159] on link "02. New - Toyota Dealer Induction" at bounding box center [61, 155] width 100 height 24
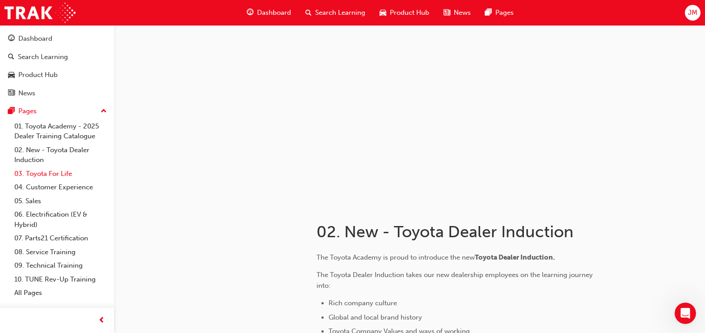
click at [67, 177] on link "03. Toyota For Life" at bounding box center [61, 174] width 100 height 14
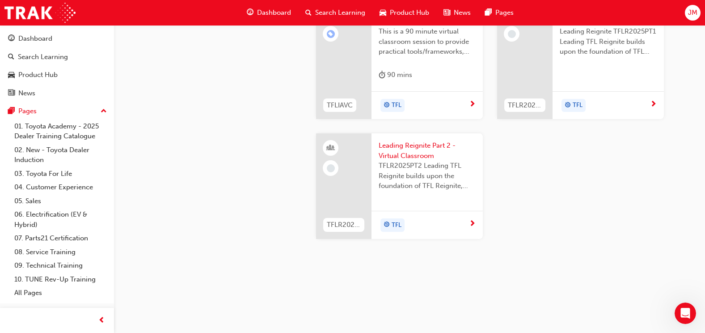
scroll to position [939, 0]
click at [62, 186] on link "04. Customer Experience" at bounding box center [61, 187] width 100 height 14
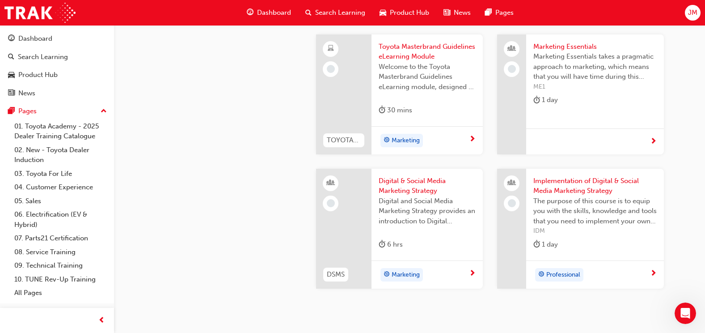
scroll to position [1793, 0]
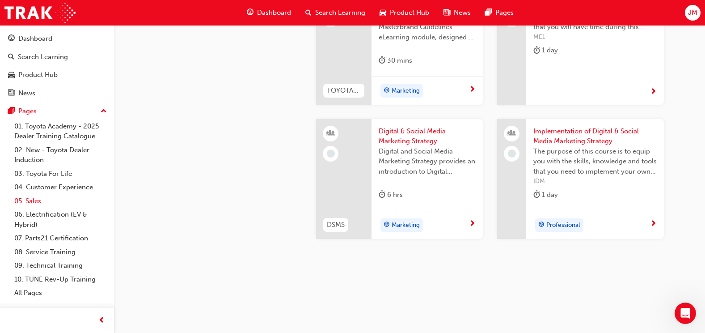
click at [58, 202] on link "05. Sales" at bounding box center [61, 201] width 100 height 14
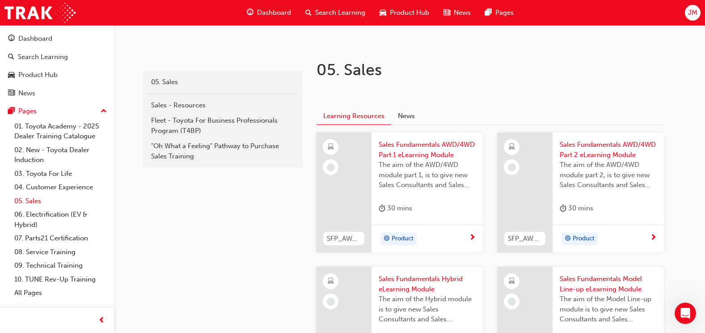
scroll to position [268, 0]
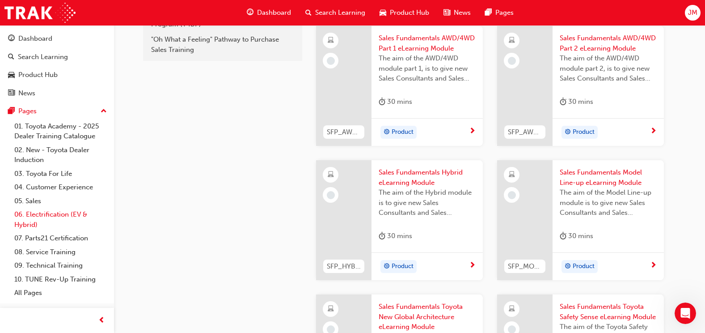
click at [72, 216] on link "06. Electrification (EV & Hybrid)" at bounding box center [61, 219] width 100 height 24
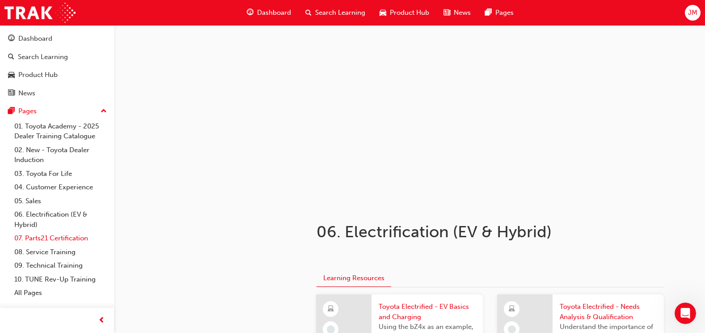
click at [73, 237] on link "07. Parts21 Certification" at bounding box center [61, 238] width 100 height 14
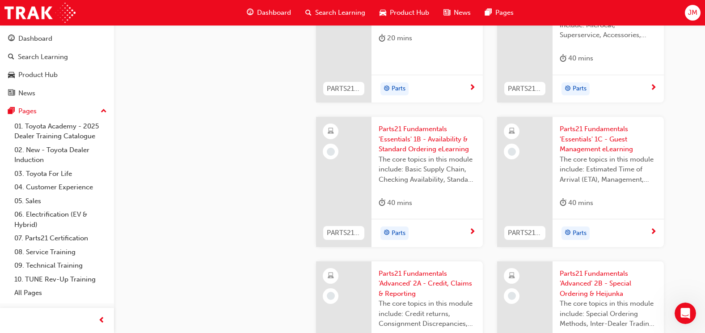
scroll to position [1073, 0]
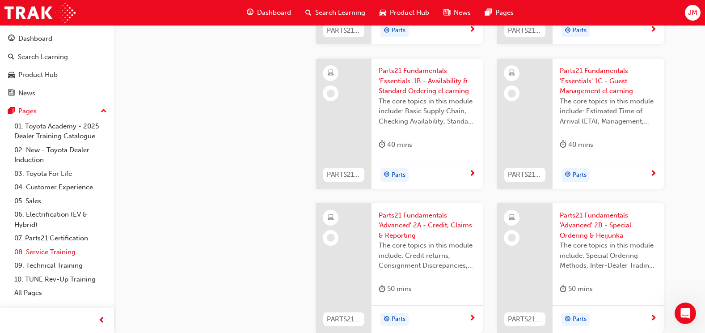
click at [61, 253] on link "08. Service Training" at bounding box center [61, 252] width 100 height 14
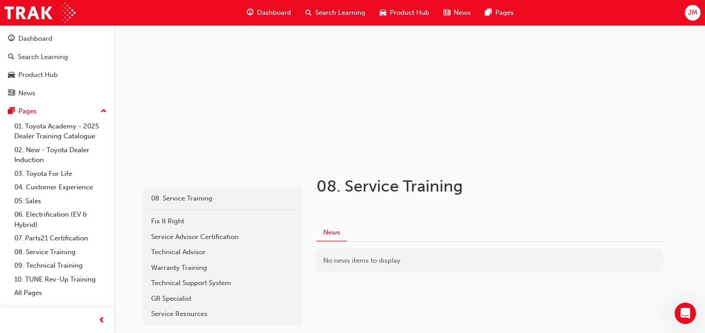
scroll to position [96, 0]
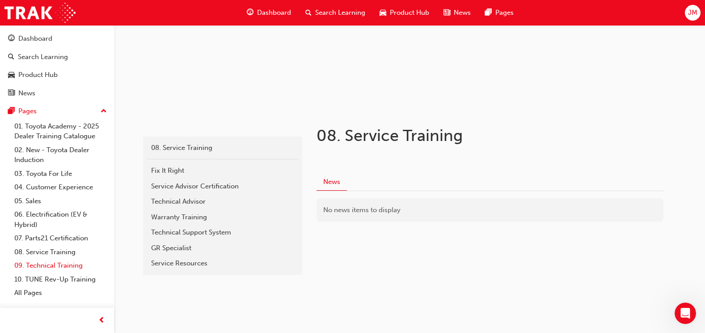
click at [61, 268] on link "09. Technical Training" at bounding box center [61, 265] width 100 height 14
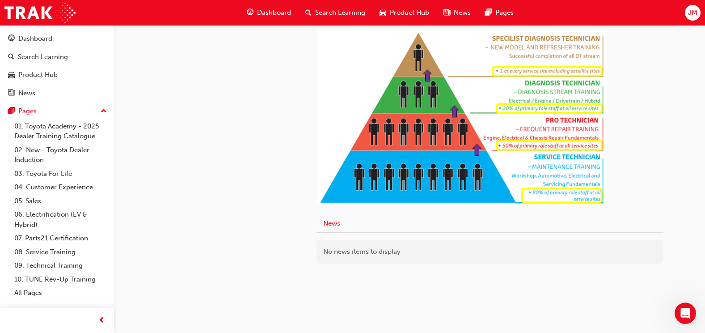
scroll to position [521, 0]
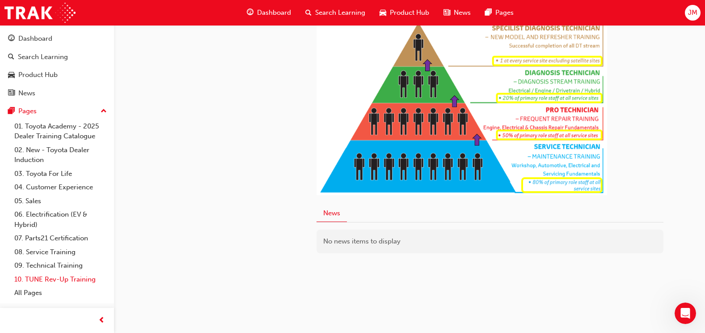
click at [73, 284] on link "10. TUNE Rev-Up Training" at bounding box center [61, 279] width 100 height 14
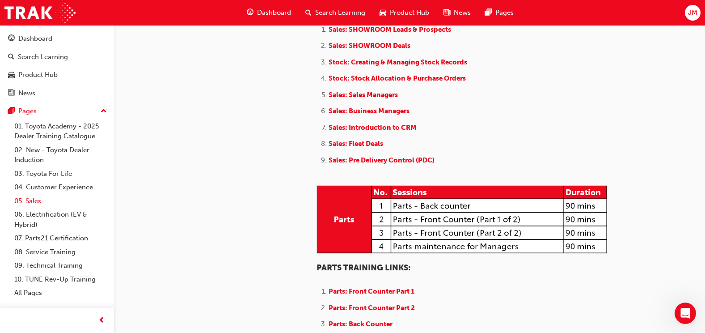
scroll to position [984, 0]
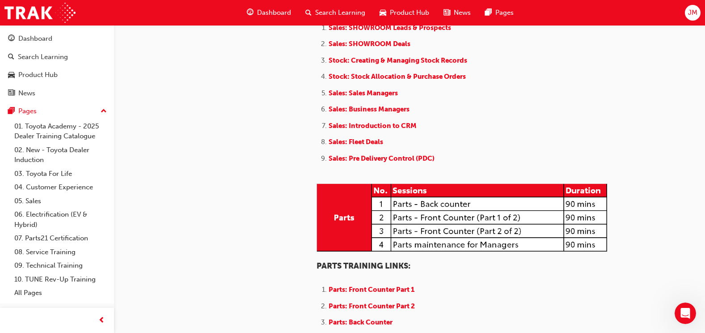
click at [338, 13] on span "Search Learning" at bounding box center [340, 13] width 50 height 10
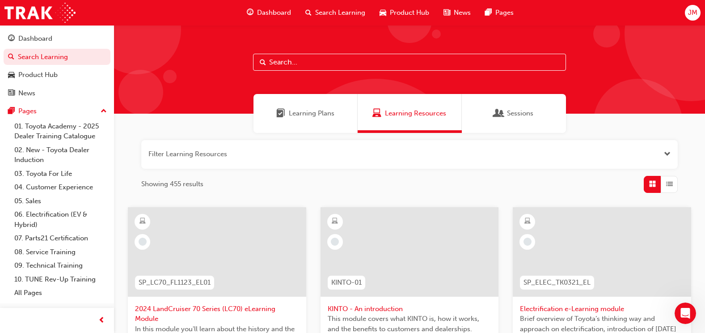
click at [307, 110] on span "Learning Plans" at bounding box center [312, 113] width 46 height 10
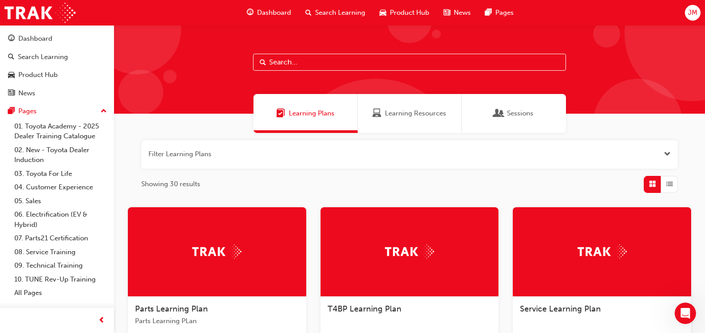
click at [665, 156] on span "Open the filter" at bounding box center [667, 154] width 7 height 10
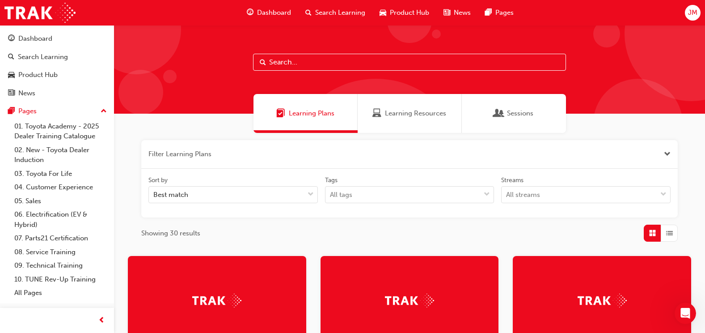
click at [665, 156] on span "Close the filter" at bounding box center [667, 154] width 7 height 10
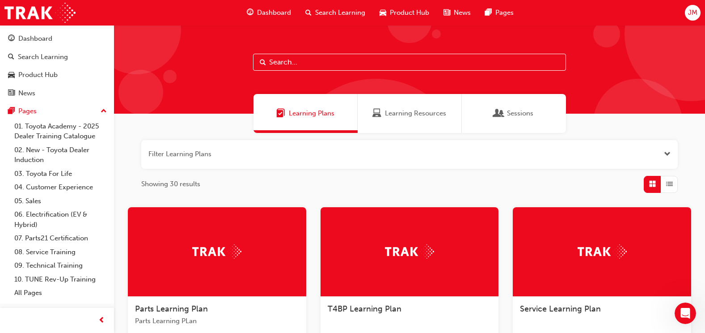
click at [280, 13] on span "Dashboard" at bounding box center [274, 13] width 34 height 10
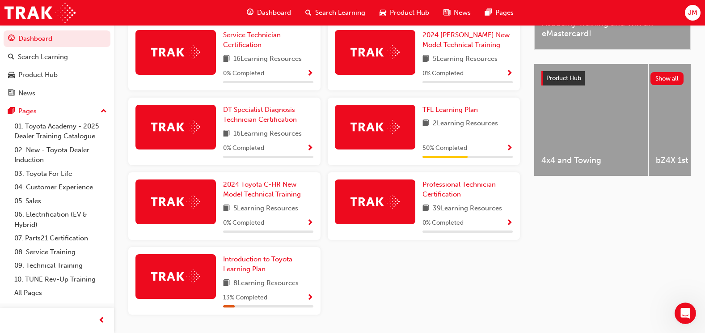
scroll to position [297, 0]
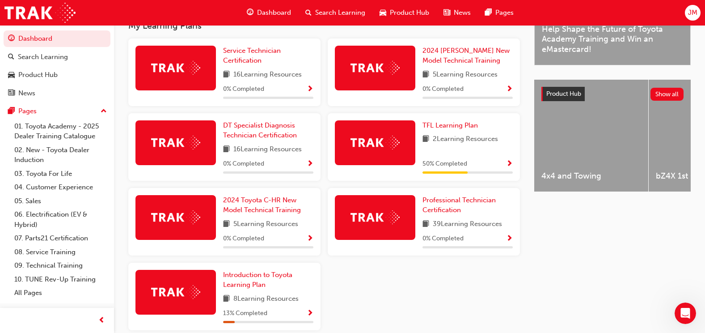
click at [511, 165] on span "Show Progress" at bounding box center [509, 164] width 7 height 8
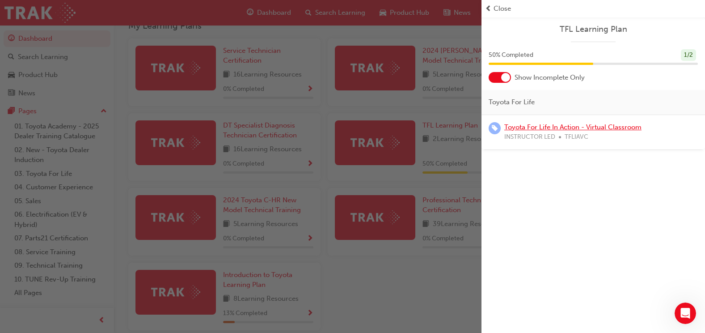
click at [523, 128] on link "Toyota For Life In Action - Virtual Classroom" at bounding box center [572, 127] width 137 height 8
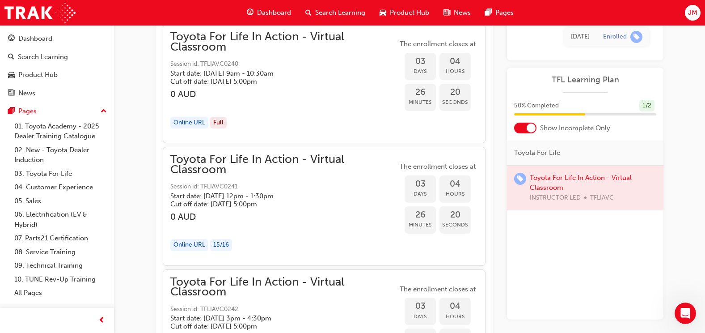
scroll to position [1111, 0]
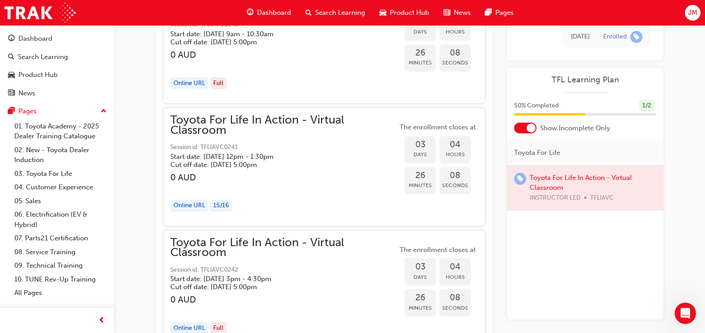
click at [273, 13] on span "Dashboard" at bounding box center [274, 13] width 34 height 10
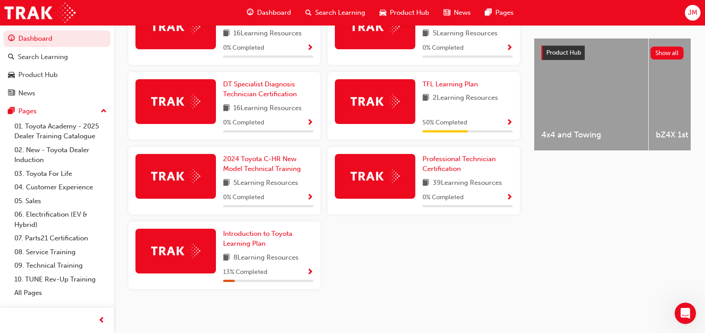
scroll to position [342, 0]
click at [310, 270] on span "Show Progress" at bounding box center [310, 272] width 7 height 8
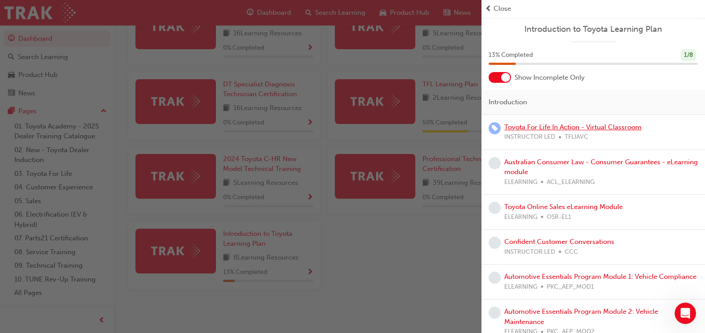
click at [592, 127] on link "Toyota For Life In Action - Virtual Classroom" at bounding box center [572, 127] width 137 height 8
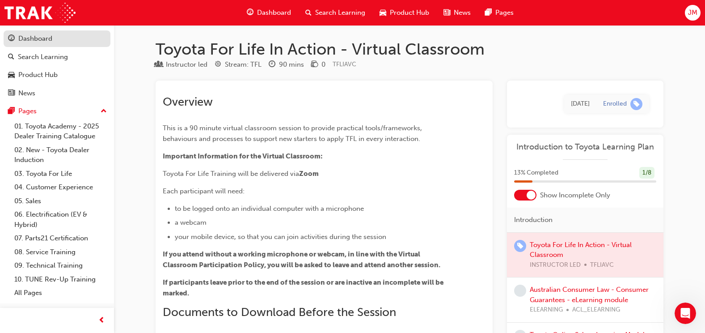
click at [82, 37] on div "Dashboard" at bounding box center [57, 38] width 98 height 11
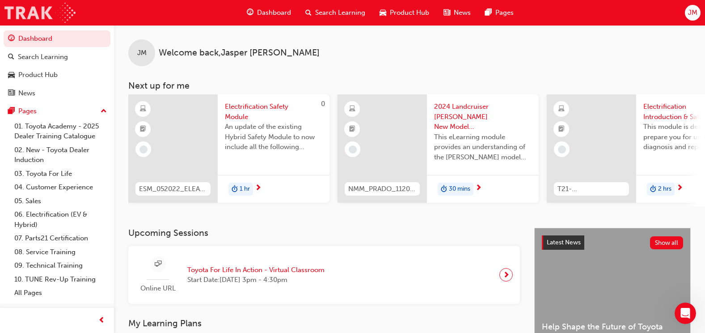
click at [50, 20] on img at bounding box center [39, 13] width 71 height 20
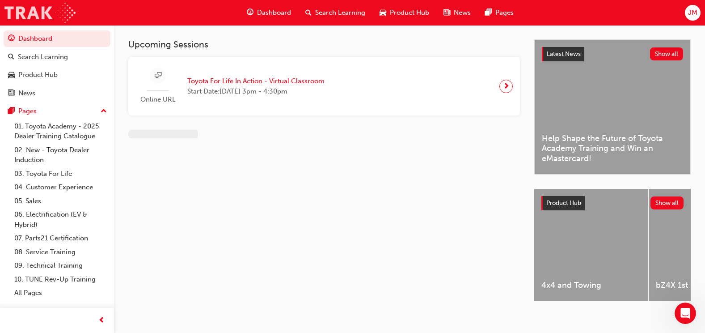
click at [50, 20] on img at bounding box center [39, 13] width 71 height 20
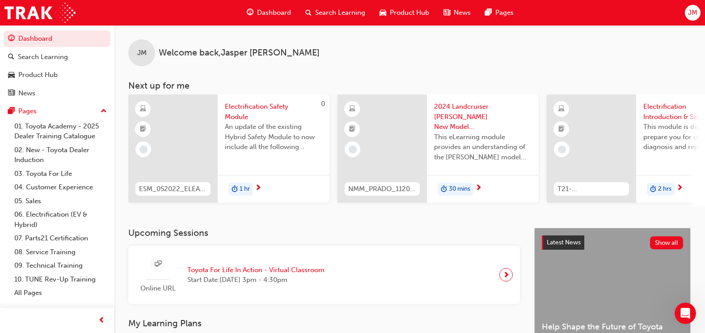
click at [101, 112] on span "up-icon" at bounding box center [104, 112] width 6 height 12
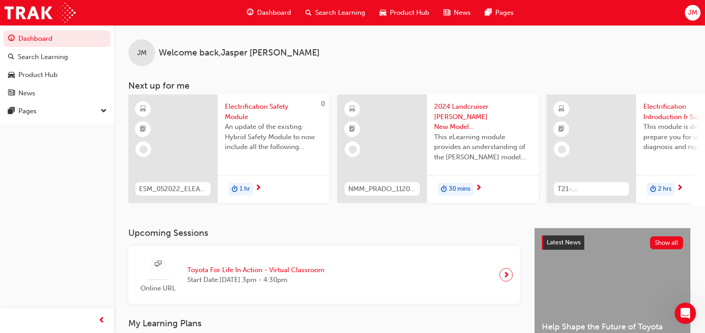
click at [104, 106] on span "down-icon" at bounding box center [104, 112] width 6 height 12
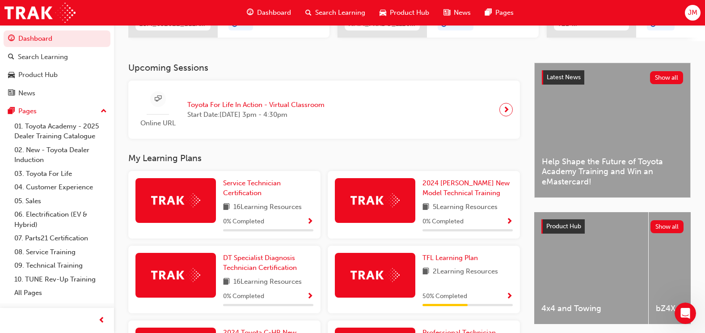
scroll to position [179, 0]
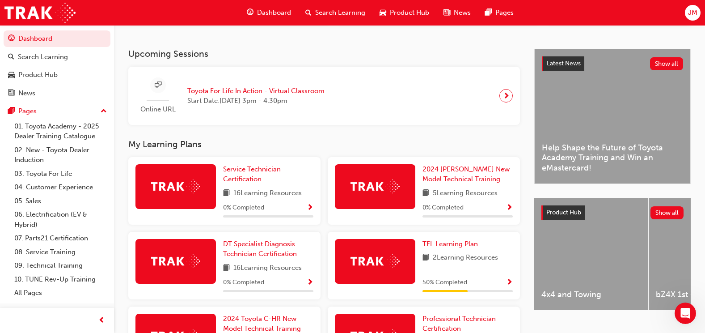
click at [309, 212] on span "Show Progress" at bounding box center [310, 208] width 7 height 8
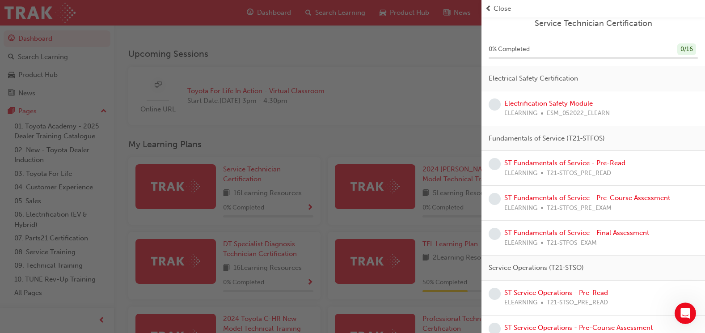
scroll to position [0, 0]
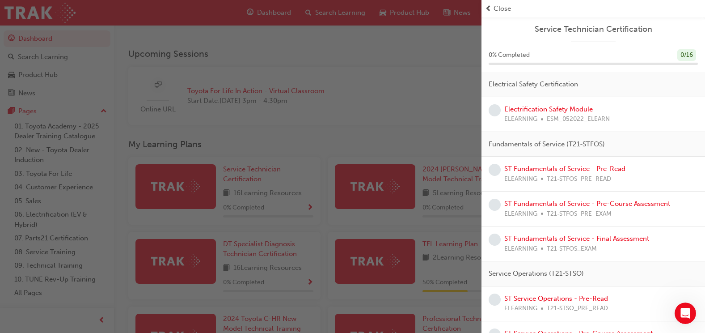
click at [436, 106] on div "button" at bounding box center [241, 166] width 482 height 333
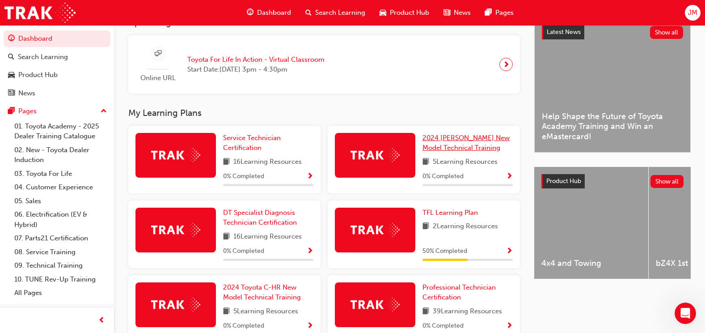
scroll to position [224, 0]
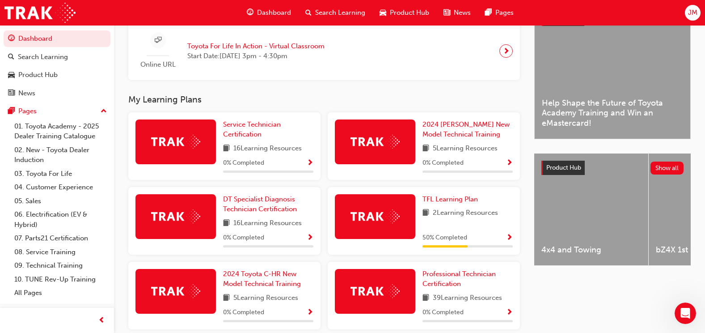
click at [504, 167] on div "0 % Completed" at bounding box center [468, 162] width 90 height 11
click at [508, 165] on span "Show Progress" at bounding box center [509, 163] width 7 height 8
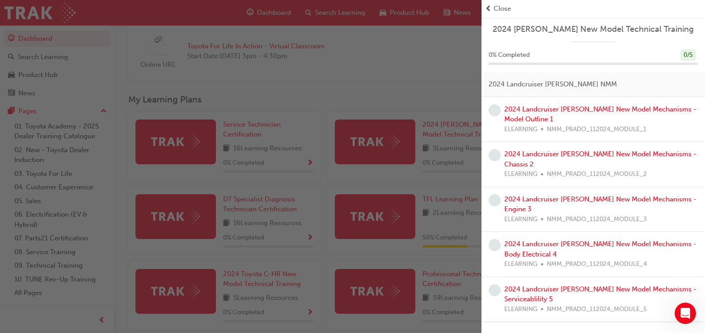
click at [431, 99] on div "button" at bounding box center [241, 166] width 482 height 333
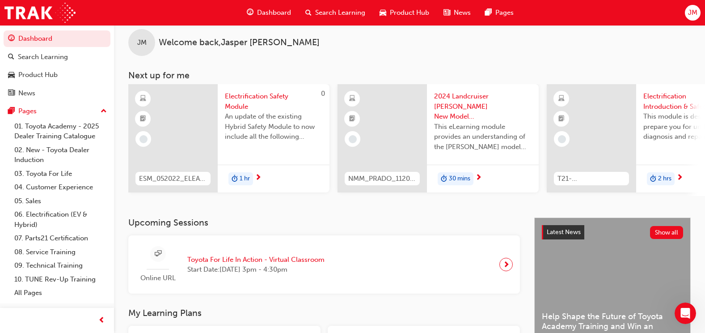
scroll to position [0, 0]
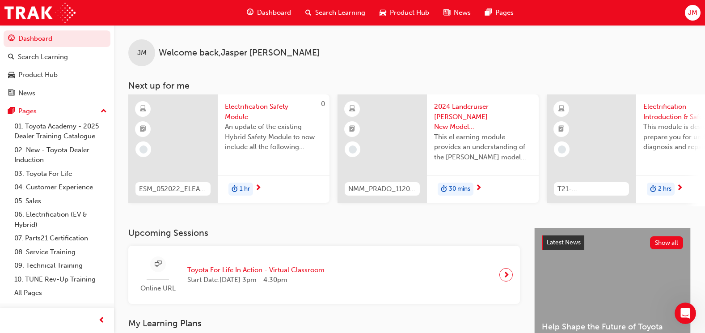
click at [608, 54] on div "JM Welcome back , Jasper Minter" at bounding box center [409, 45] width 591 height 41
click at [252, 115] on span "Electrification Safety Module" at bounding box center [273, 111] width 97 height 20
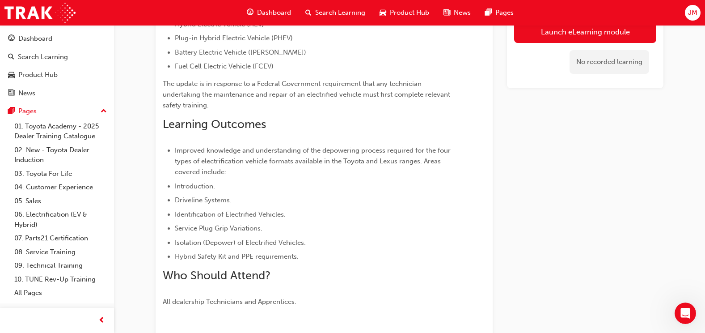
scroll to position [192, 0]
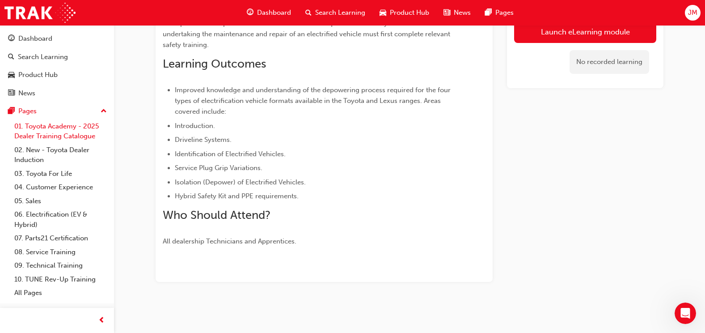
click at [61, 137] on link "01. Toyota Academy - 2025 Dealer Training Catalogue" at bounding box center [61, 131] width 100 height 24
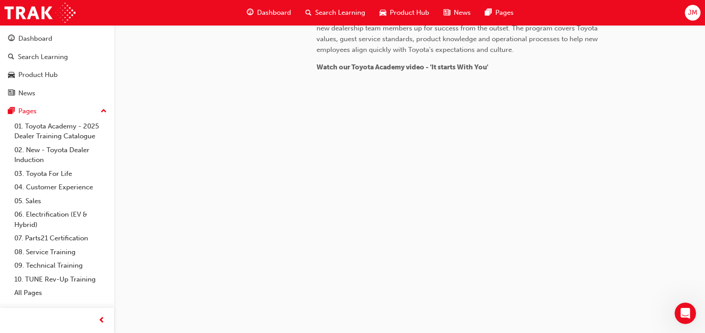
scroll to position [855, 0]
click at [42, 148] on link "02. New - Toyota Dealer Induction" at bounding box center [61, 155] width 100 height 24
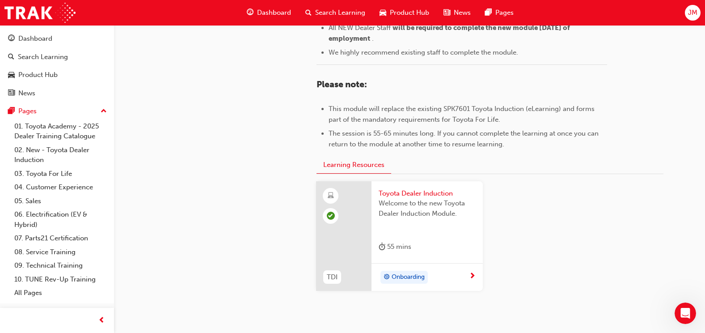
scroll to position [423, 0]
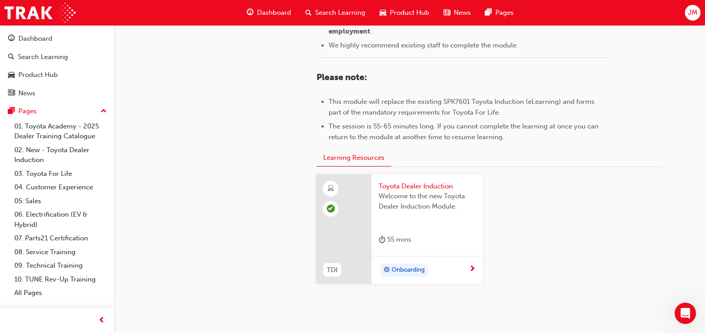
click at [457, 211] on span "Welcome to the new Toyota Dealer Induction Module." at bounding box center [427, 201] width 97 height 20
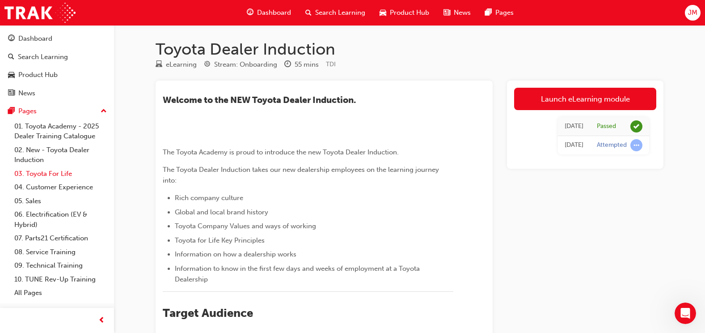
click at [69, 179] on link "03. Toyota For Life" at bounding box center [61, 174] width 100 height 14
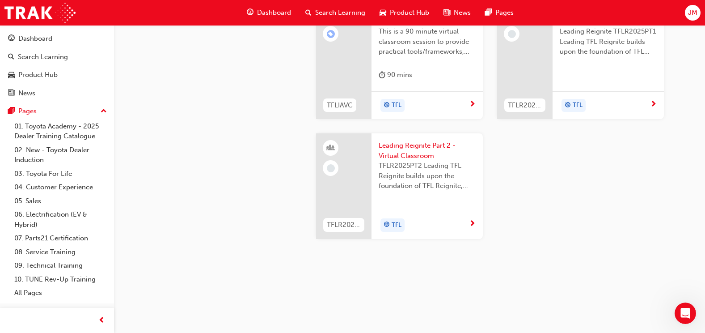
scroll to position [939, 0]
click at [425, 84] on div "90 mins" at bounding box center [427, 76] width 97 height 15
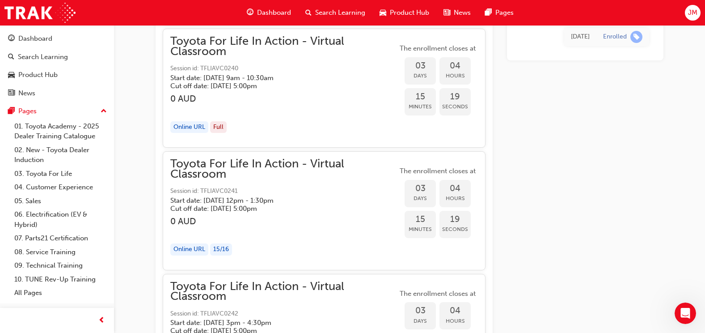
scroll to position [1066, 0]
click at [74, 188] on link "04. Customer Experience" at bounding box center [61, 187] width 100 height 14
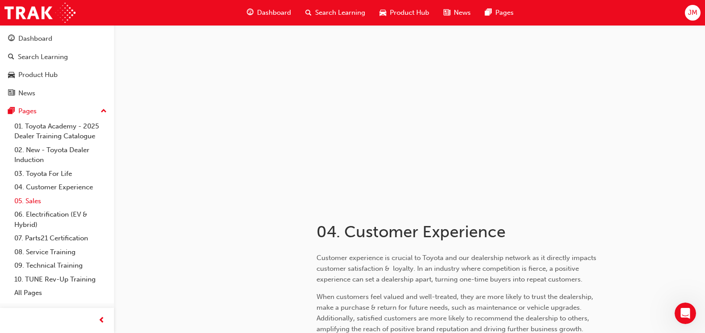
click at [55, 202] on link "05. Sales" at bounding box center [61, 201] width 100 height 14
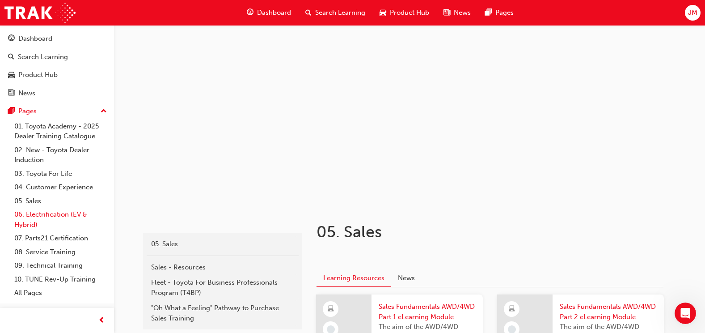
click at [84, 215] on link "06. Electrification (EV & Hybrid)" at bounding box center [61, 219] width 100 height 24
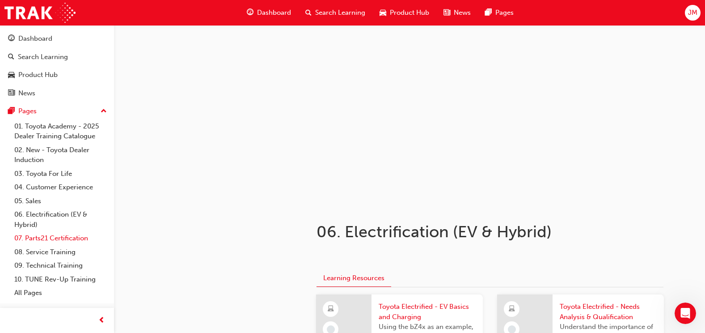
click at [73, 234] on link "07. Parts21 Certification" at bounding box center [61, 238] width 100 height 14
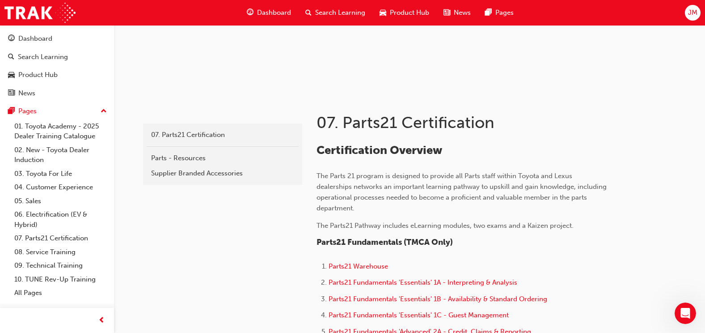
scroll to position [134, 0]
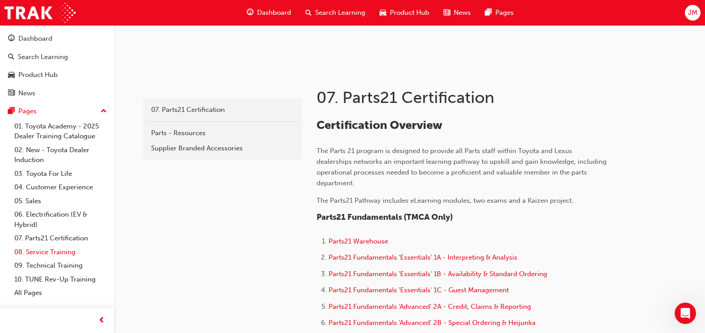
click at [66, 249] on link "08. Service Training" at bounding box center [61, 252] width 100 height 14
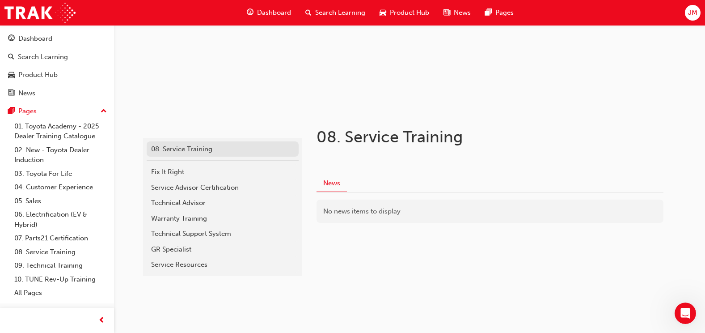
scroll to position [96, 0]
click at [213, 252] on div "GR Specialist" at bounding box center [222, 248] width 143 height 10
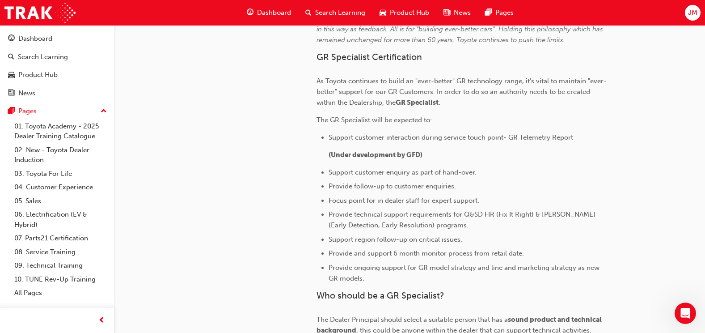
scroll to position [313, 0]
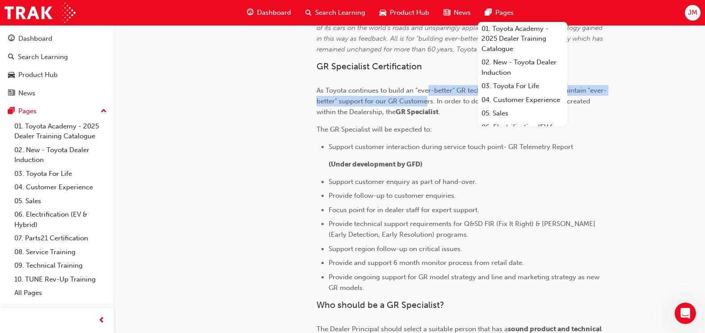
click at [428, 96] on p "As Toyota continues to build an "ever-better" GR technology range, it's vital t…" at bounding box center [462, 101] width 291 height 32
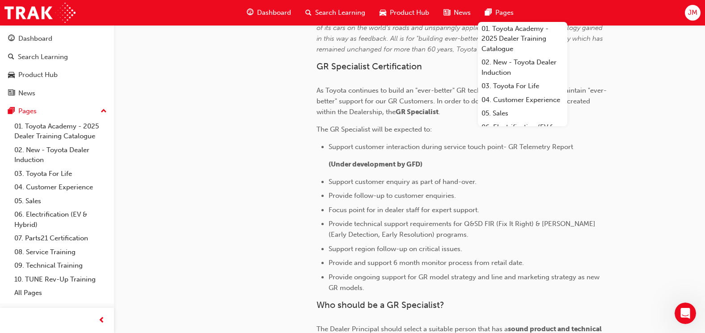
drag, startPoint x: 428, startPoint y: 96, endPoint x: 427, endPoint y: 109, distance: 13.0
click at [427, 109] on span "GR Specialist" at bounding box center [417, 112] width 43 height 8
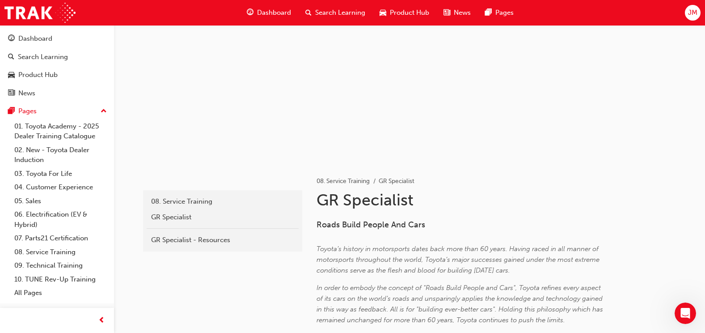
scroll to position [0, 0]
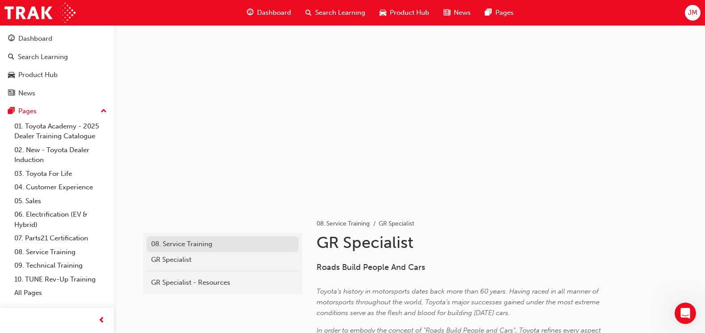
click at [202, 244] on div "08. Service Training" at bounding box center [222, 244] width 143 height 10
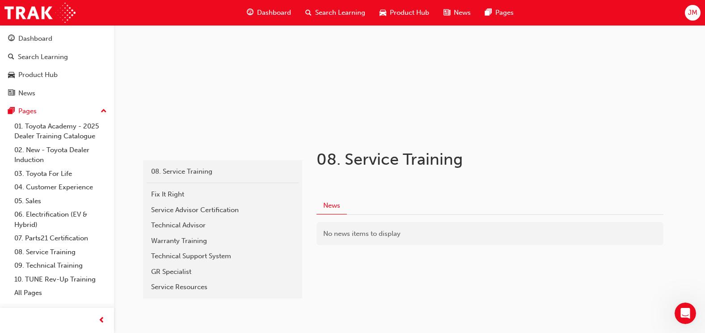
scroll to position [96, 0]
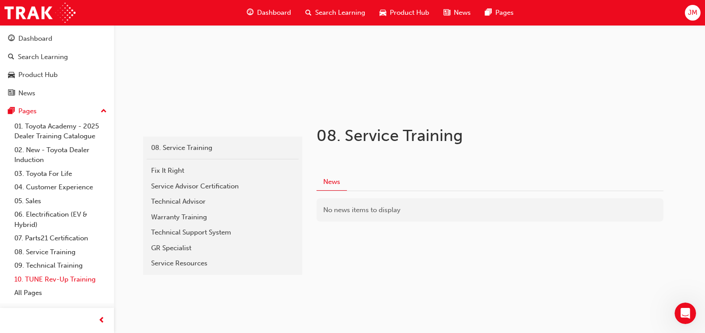
click at [63, 284] on link "10. TUNE Rev-Up Training" at bounding box center [61, 279] width 100 height 14
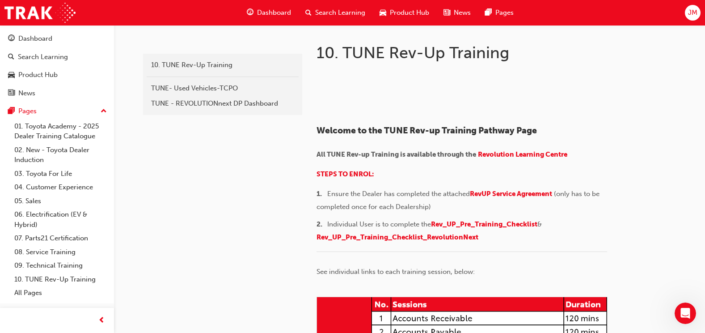
drag, startPoint x: 273, startPoint y: 161, endPoint x: 248, endPoint y: 61, distance: 102.4
click at [39, 297] on link "All Pages" at bounding box center [61, 293] width 100 height 14
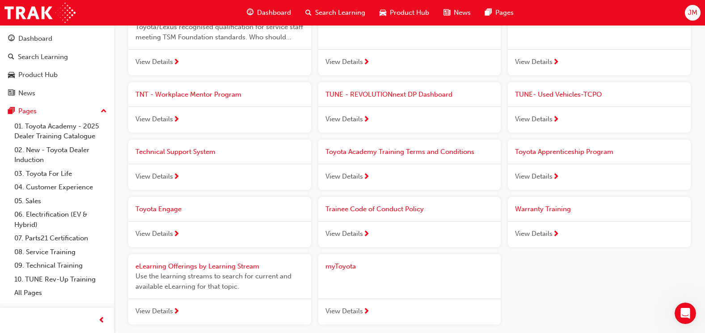
scroll to position [978, 0]
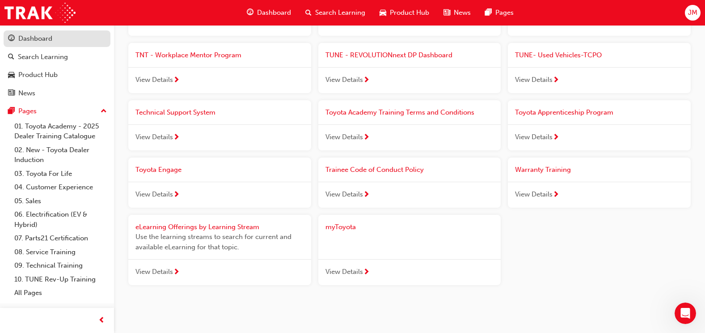
click at [55, 34] on div "Dashboard" at bounding box center [57, 38] width 98 height 11
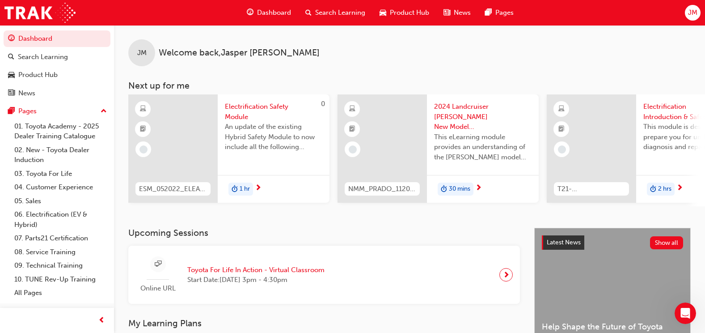
click at [404, 6] on div "Product Hub" at bounding box center [404, 13] width 64 height 18
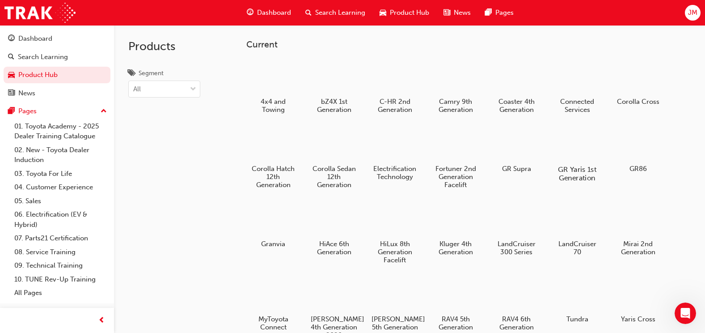
click at [580, 144] on div at bounding box center [578, 144] width 50 height 36
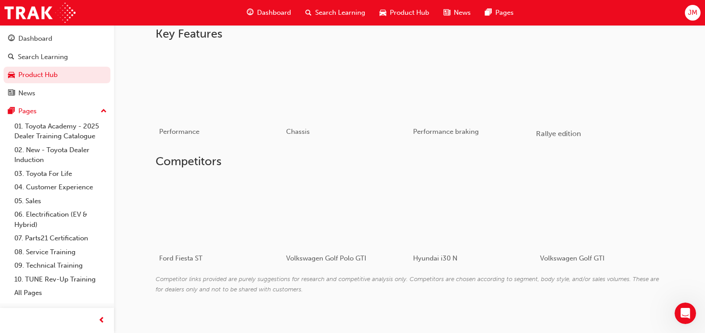
scroll to position [485, 0]
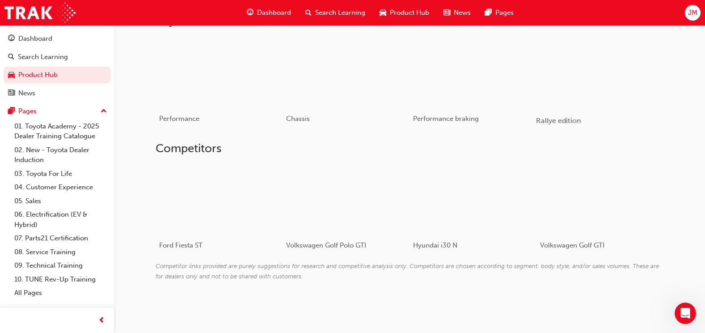
click at [622, 94] on div "button" at bounding box center [599, 72] width 127 height 72
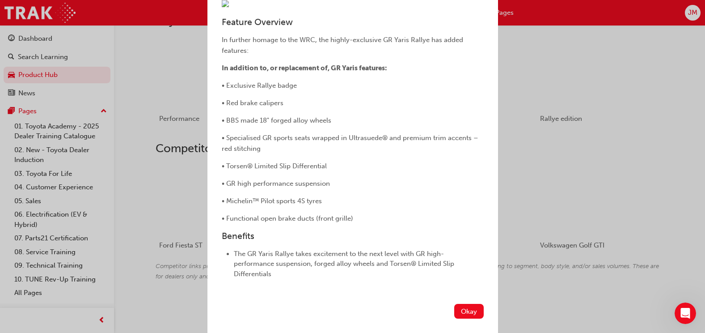
scroll to position [174, 0]
click at [559, 136] on div "Rallye edition Feature Overview In further homage to the WRC, the highly-exclus…" at bounding box center [352, 166] width 705 height 333
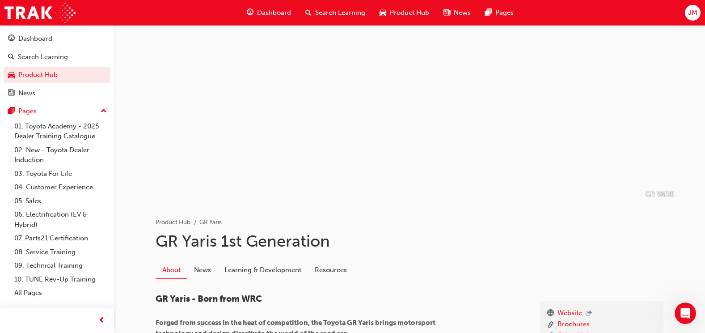
scroll to position [0, 0]
click at [401, 13] on span "Product Hub" at bounding box center [409, 13] width 39 height 10
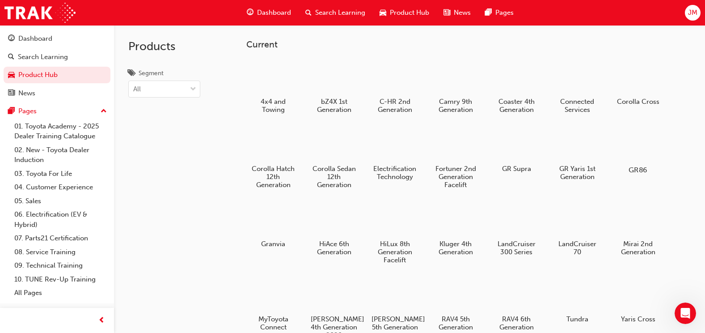
click at [657, 143] on div at bounding box center [638, 144] width 50 height 36
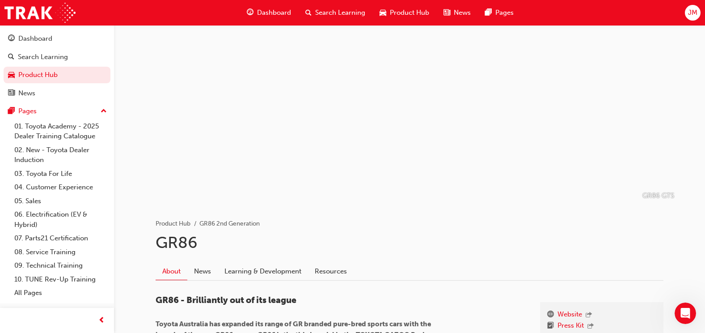
click at [424, 20] on div "Product Hub" at bounding box center [404, 13] width 64 height 18
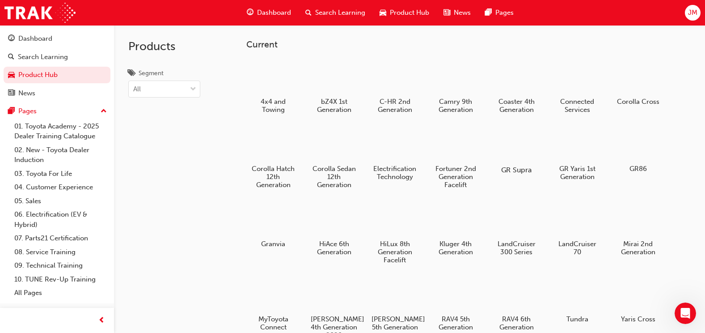
click at [498, 156] on div at bounding box center [517, 144] width 50 height 36
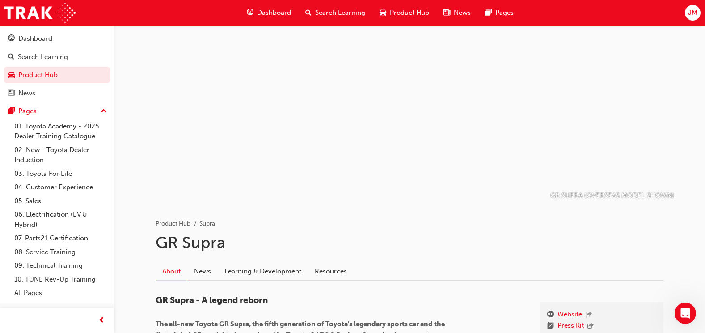
drag, startPoint x: 402, startPoint y: 188, endPoint x: 332, endPoint y: 17, distance: 184.4
click at [406, 7] on div "Product Hub" at bounding box center [404, 13] width 64 height 18
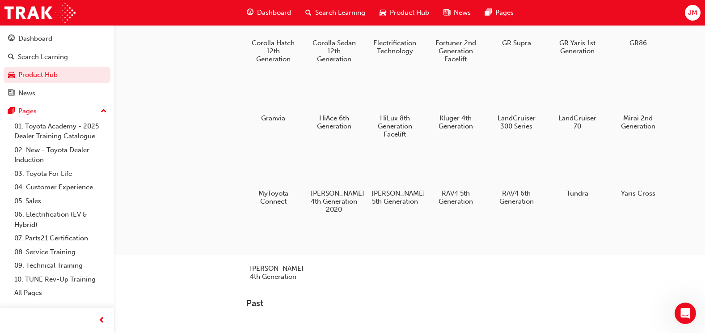
scroll to position [134, 0]
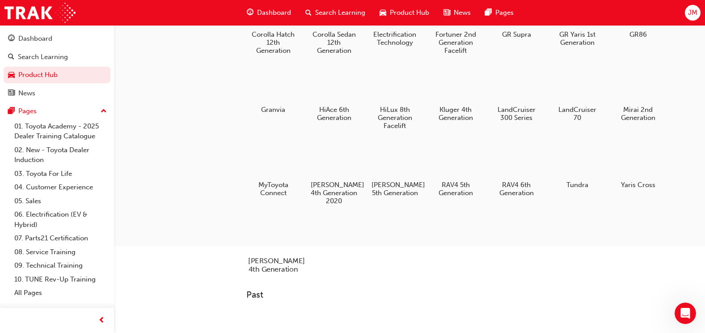
click at [294, 266] on h5 "Yaris Hatch 4th Generation" at bounding box center [274, 264] width 50 height 17
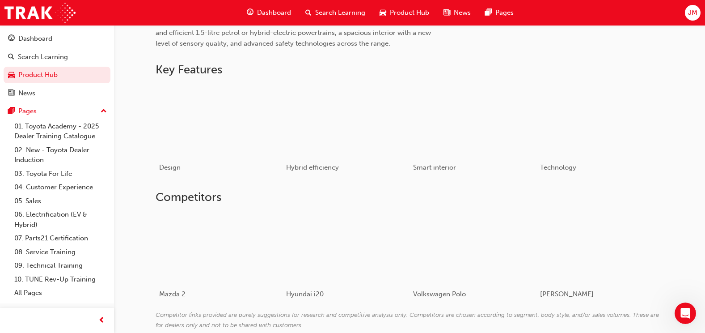
scroll to position [411, 0]
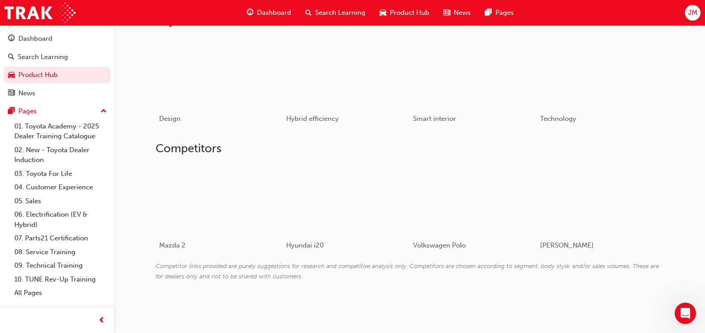
click at [417, 15] on span "Product Hub" at bounding box center [409, 13] width 39 height 10
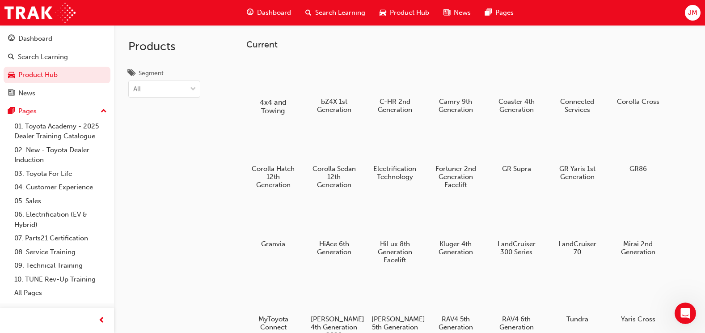
click at [283, 93] on div at bounding box center [274, 76] width 50 height 35
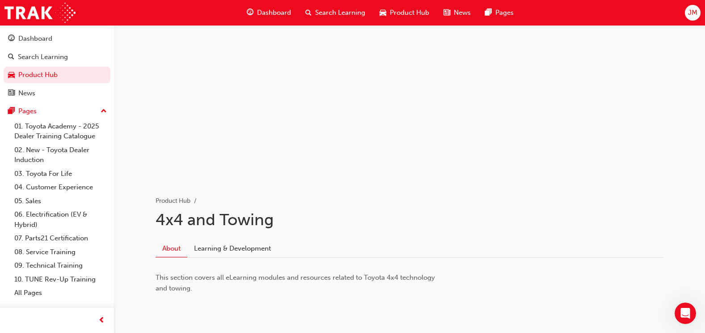
scroll to position [55, 0]
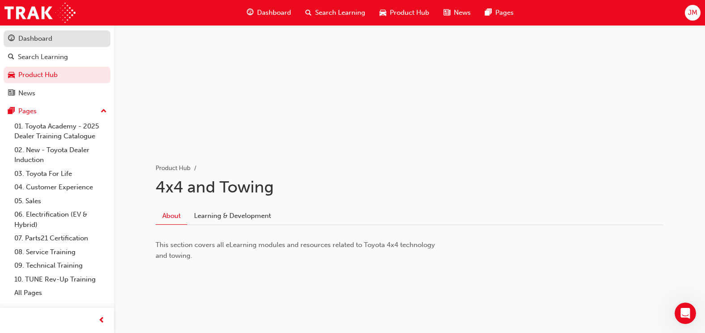
click at [42, 43] on div "Dashboard" at bounding box center [35, 39] width 34 height 10
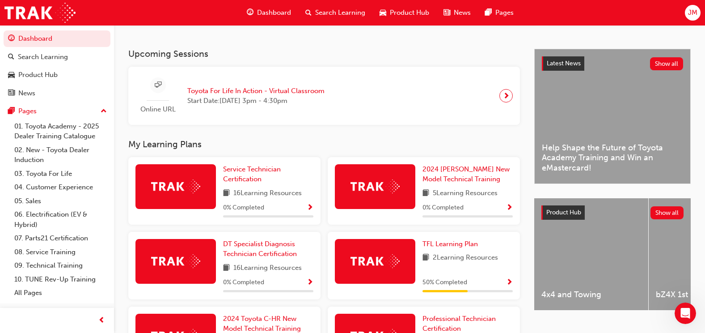
scroll to position [224, 0]
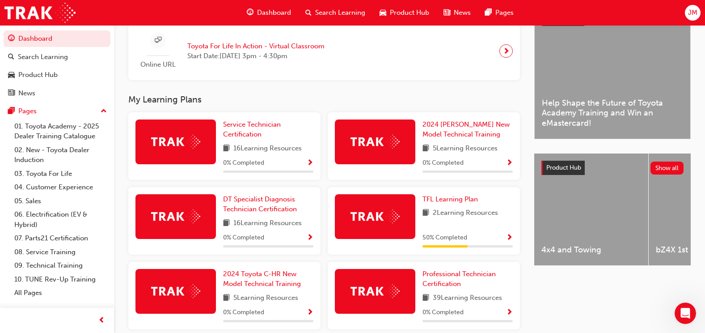
click at [510, 241] on span "Show Progress" at bounding box center [509, 238] width 7 height 8
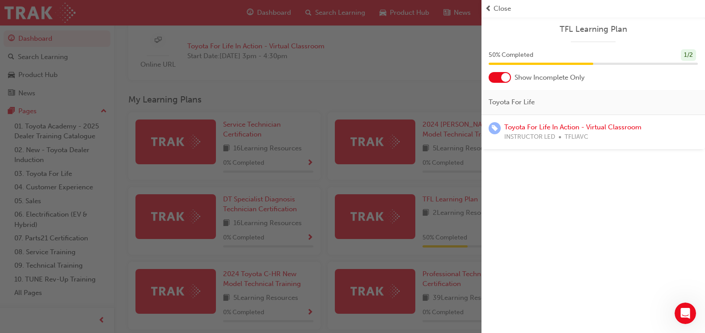
click at [412, 82] on div "button" at bounding box center [241, 166] width 482 height 333
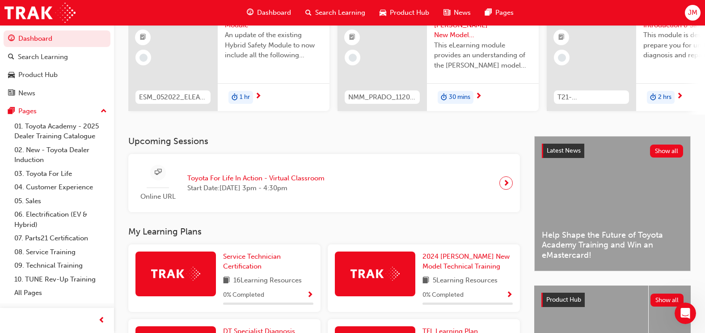
scroll to position [89, 0]
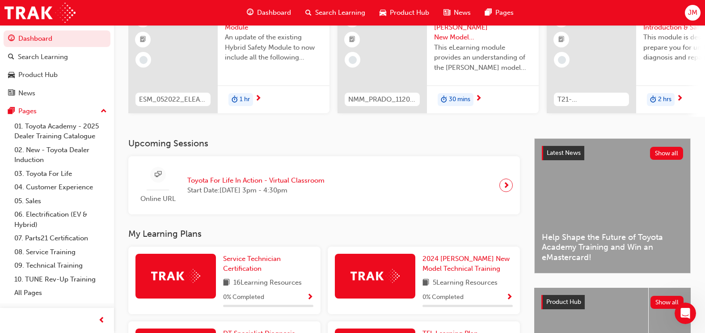
click at [700, 15] on div "JM" at bounding box center [693, 13] width 16 height 16
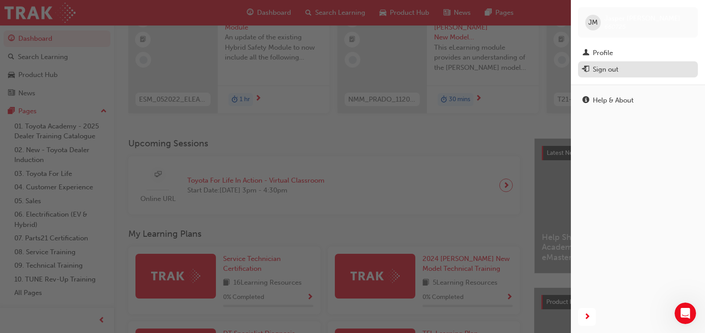
click at [626, 76] on button "Sign out" at bounding box center [638, 69] width 120 height 17
